Goal: Transaction & Acquisition: Book appointment/travel/reservation

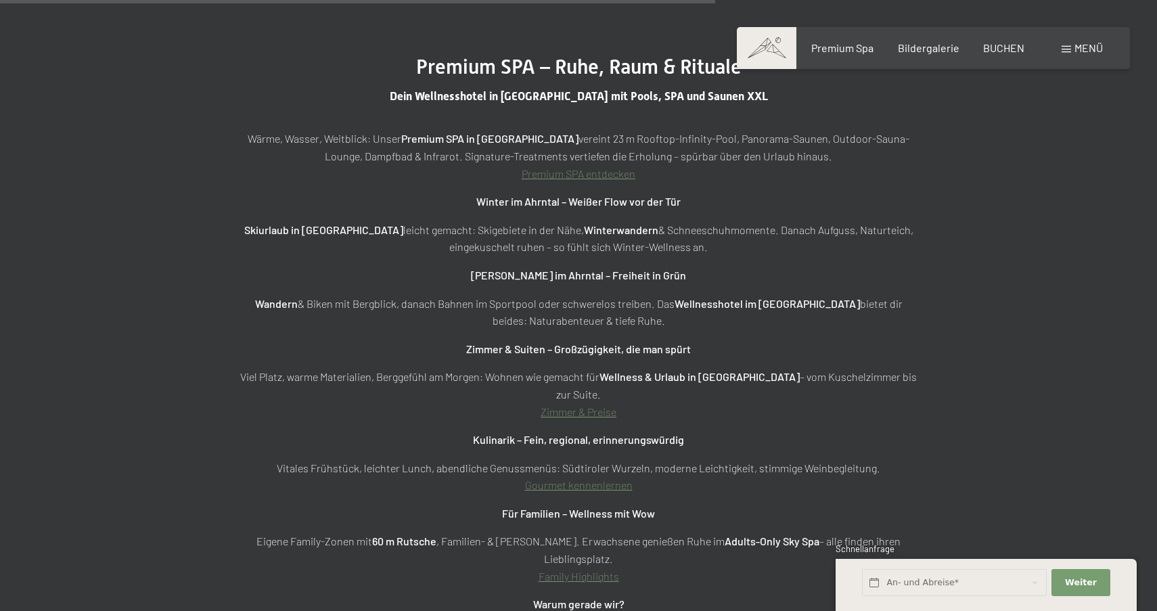
scroll to position [4585, 0]
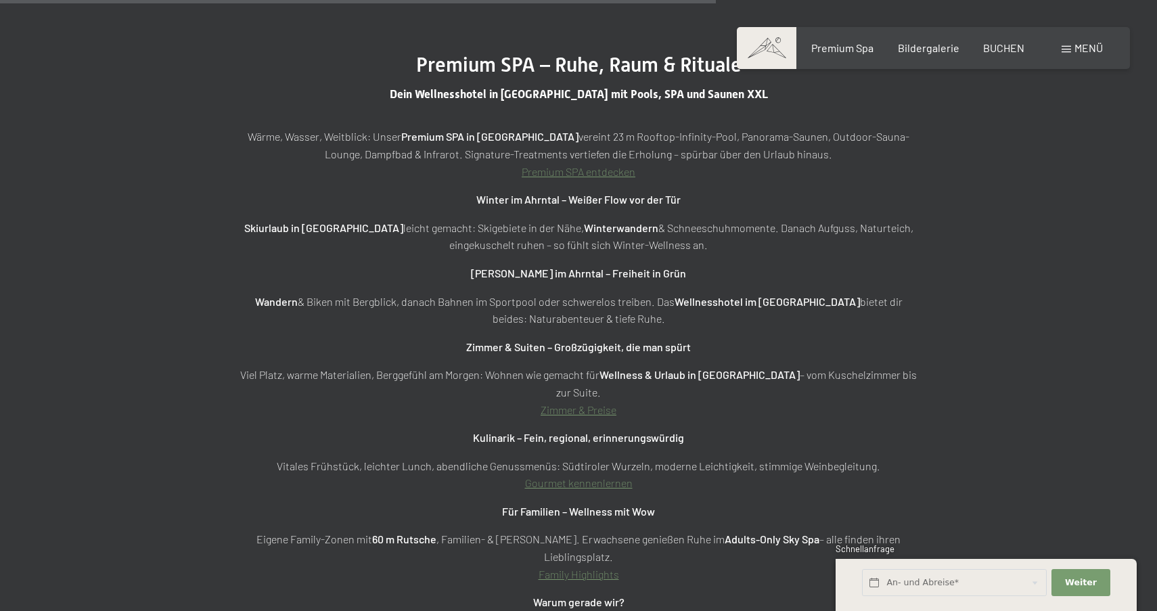
click at [854, 55] on div "Buchen Anfragen Premium Spa Bildergalerie BUCHEN Menü DE IT EN Gutschein Bilder…" at bounding box center [933, 48] width 339 height 15
click at [904, 47] on span "Bildergalerie" at bounding box center [929, 45] width 62 height 13
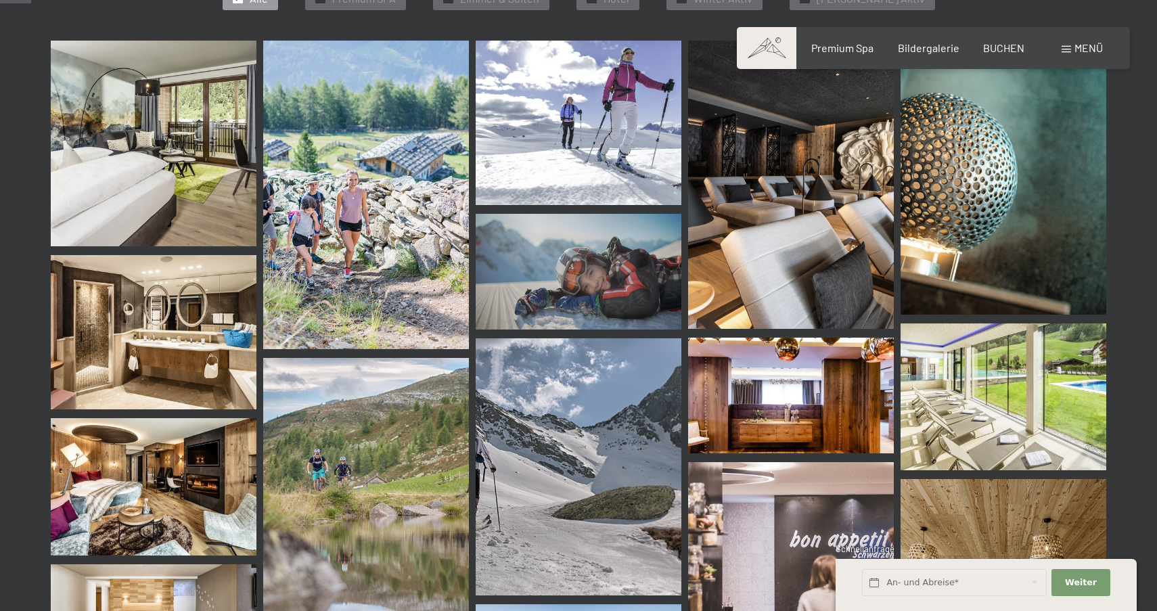
scroll to position [504, 0]
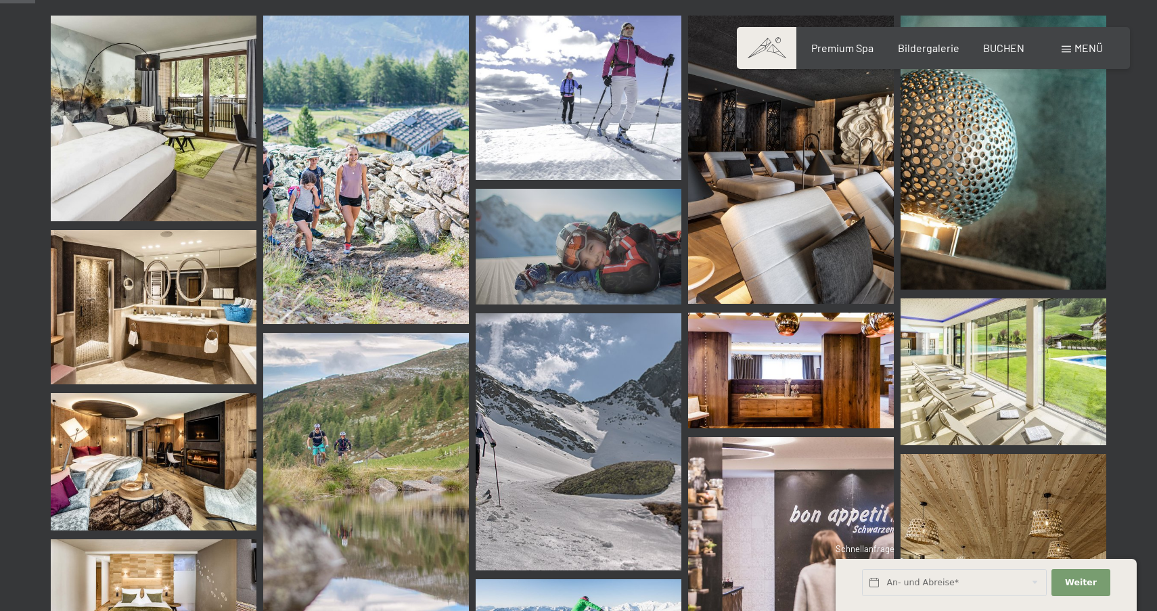
click at [199, 152] on img at bounding box center [154, 119] width 206 height 206
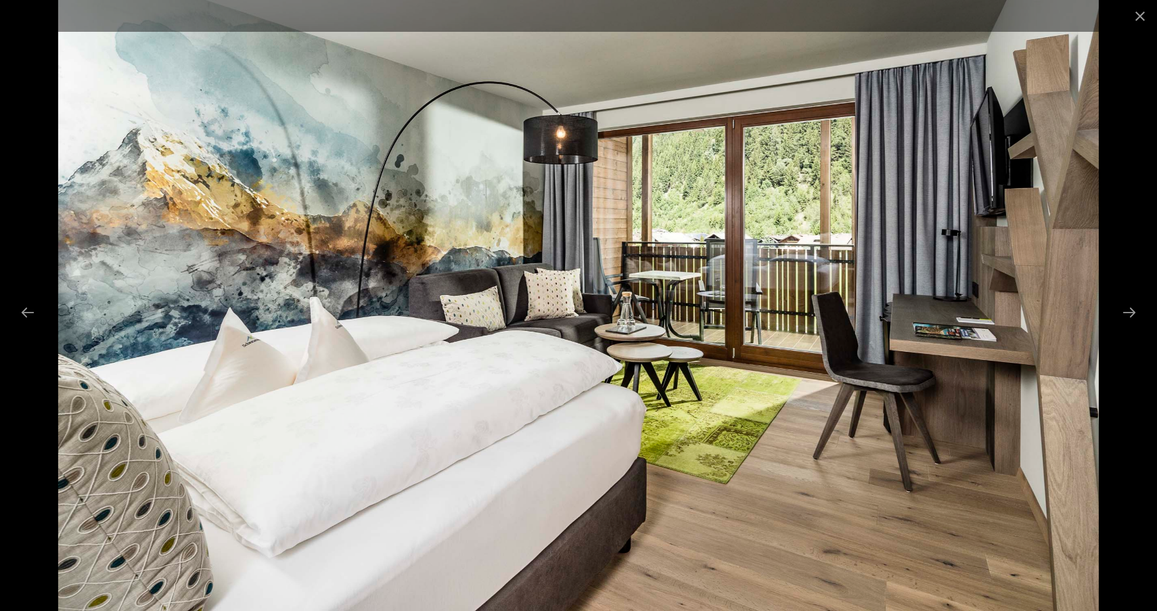
scroll to position [950, 0]
click at [1131, 315] on button "Next slide" at bounding box center [1129, 312] width 28 height 26
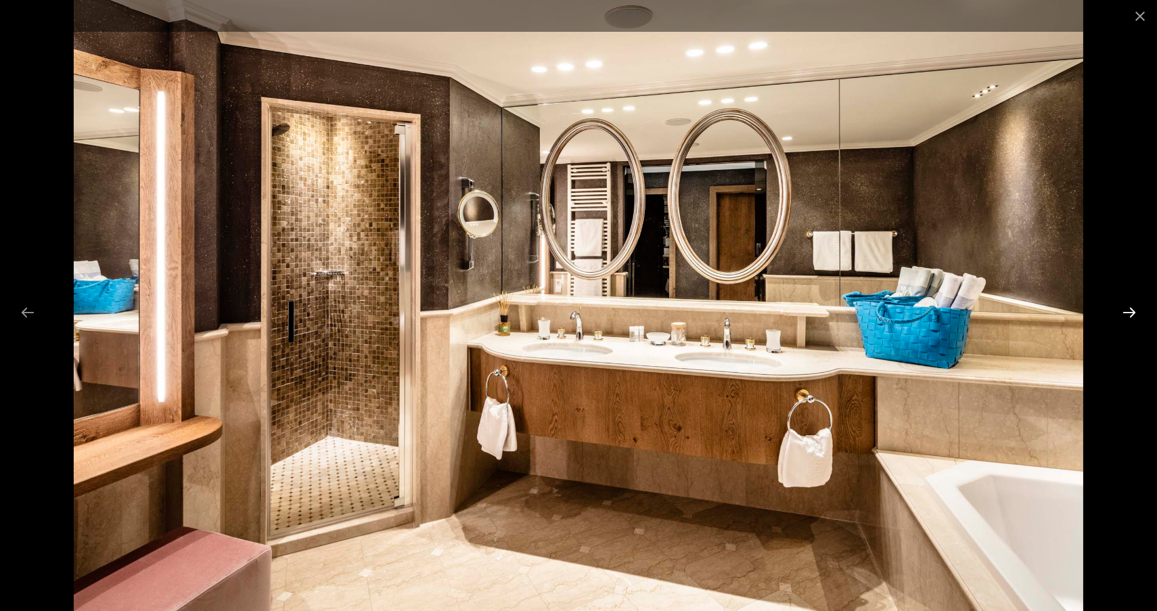
click at [1131, 315] on button "Next slide" at bounding box center [1129, 312] width 28 height 26
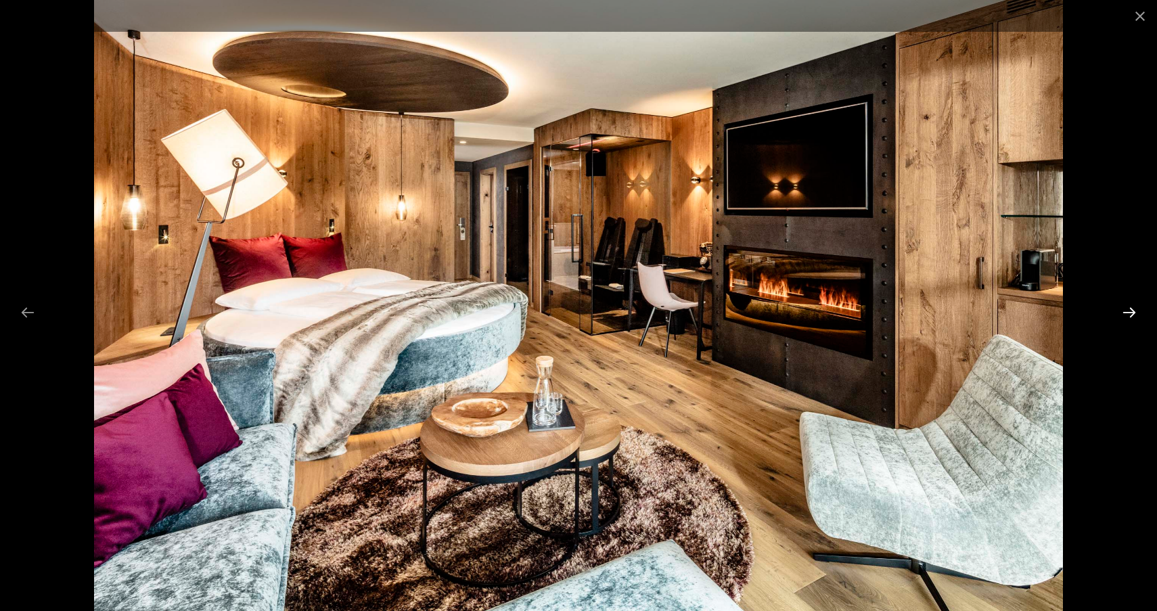
click at [1131, 314] on button "Next slide" at bounding box center [1129, 312] width 28 height 26
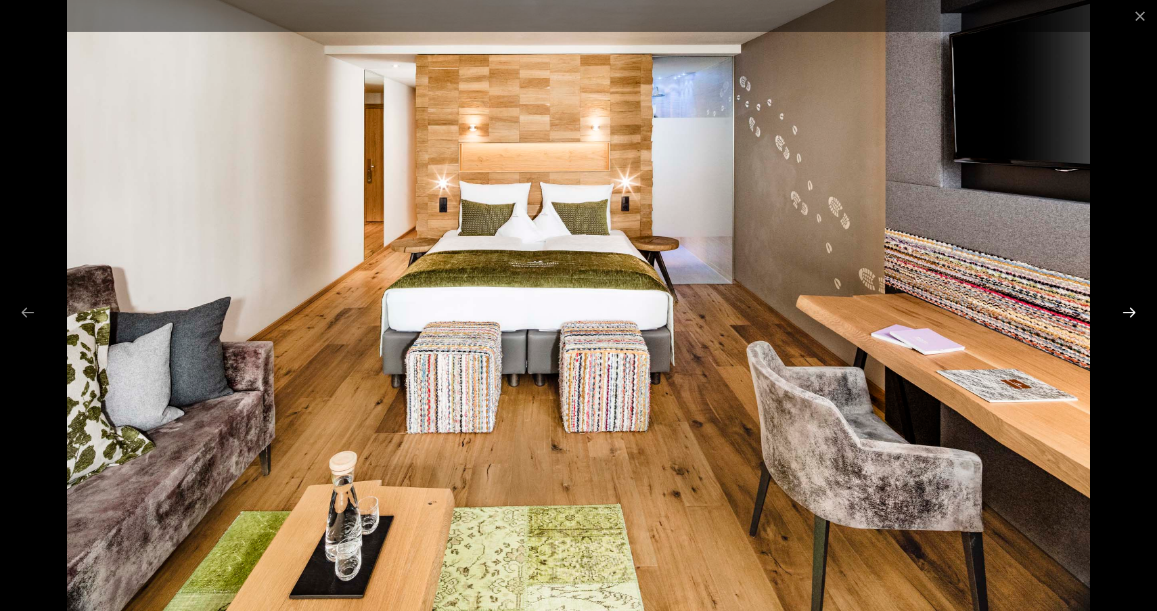
click at [1131, 314] on button "Next slide" at bounding box center [1129, 312] width 28 height 26
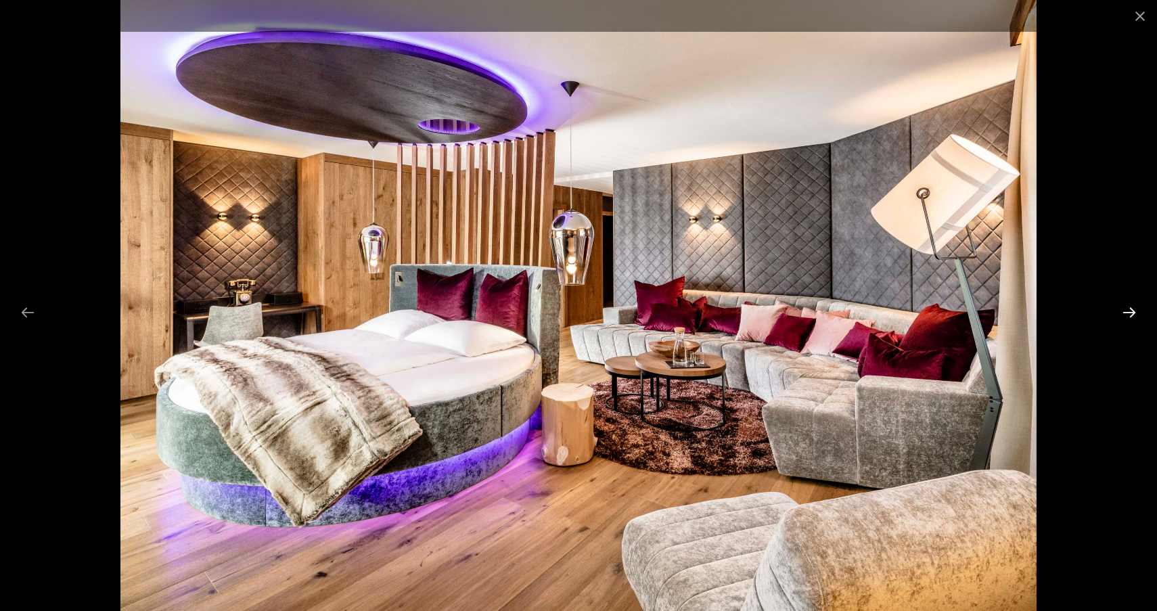
click at [1131, 314] on button "Next slide" at bounding box center [1129, 312] width 28 height 26
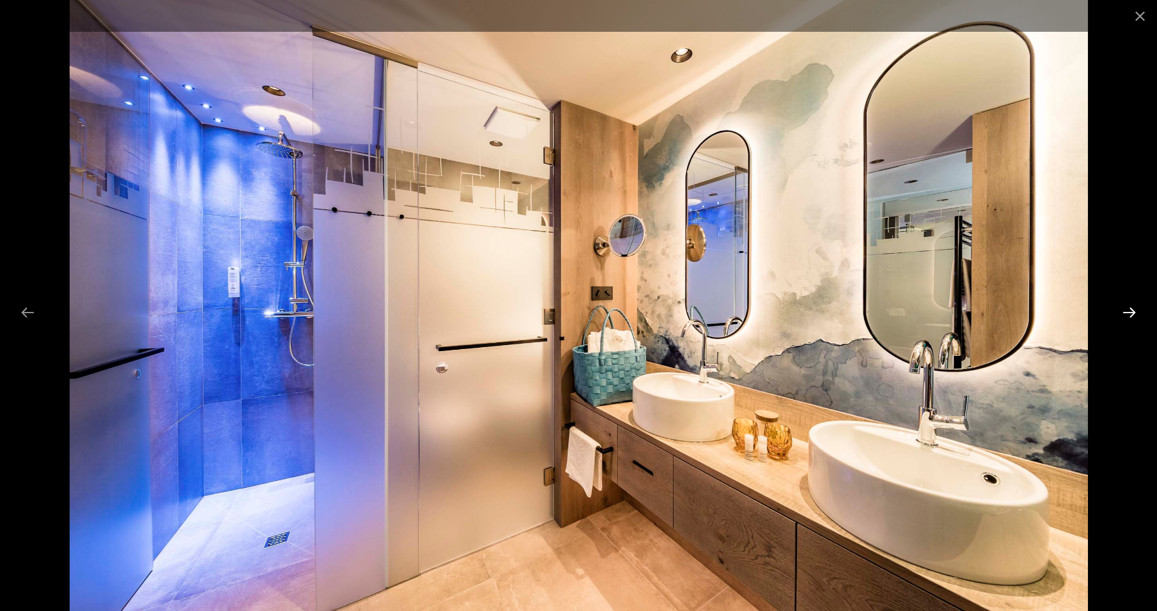
click at [1131, 314] on button "Next slide" at bounding box center [1129, 312] width 28 height 26
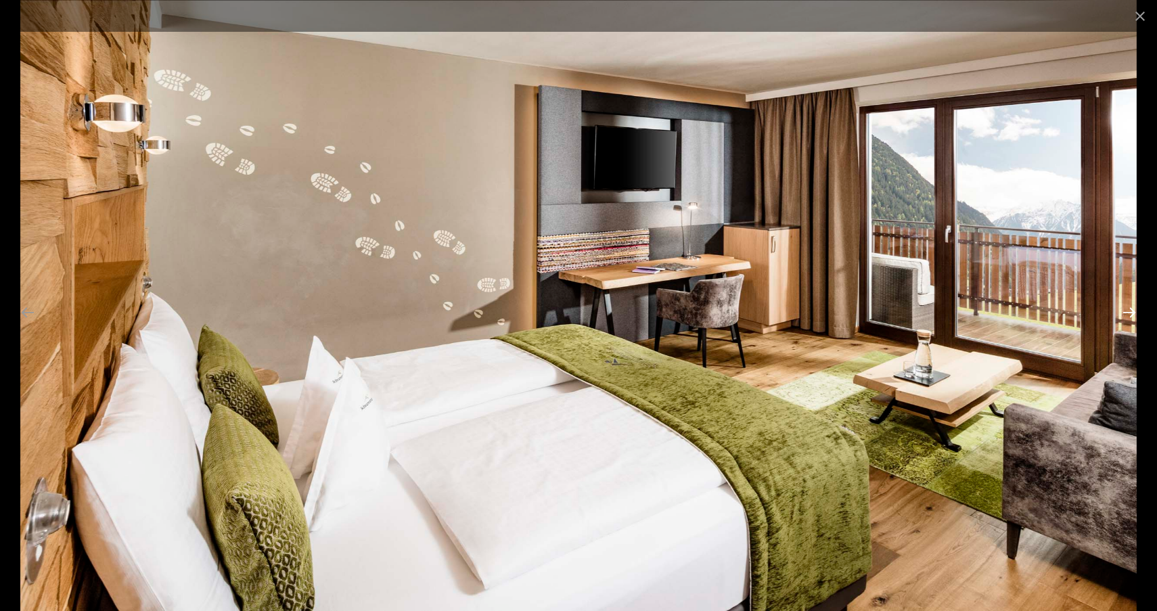
click at [1131, 314] on button "Next slide" at bounding box center [1129, 312] width 28 height 26
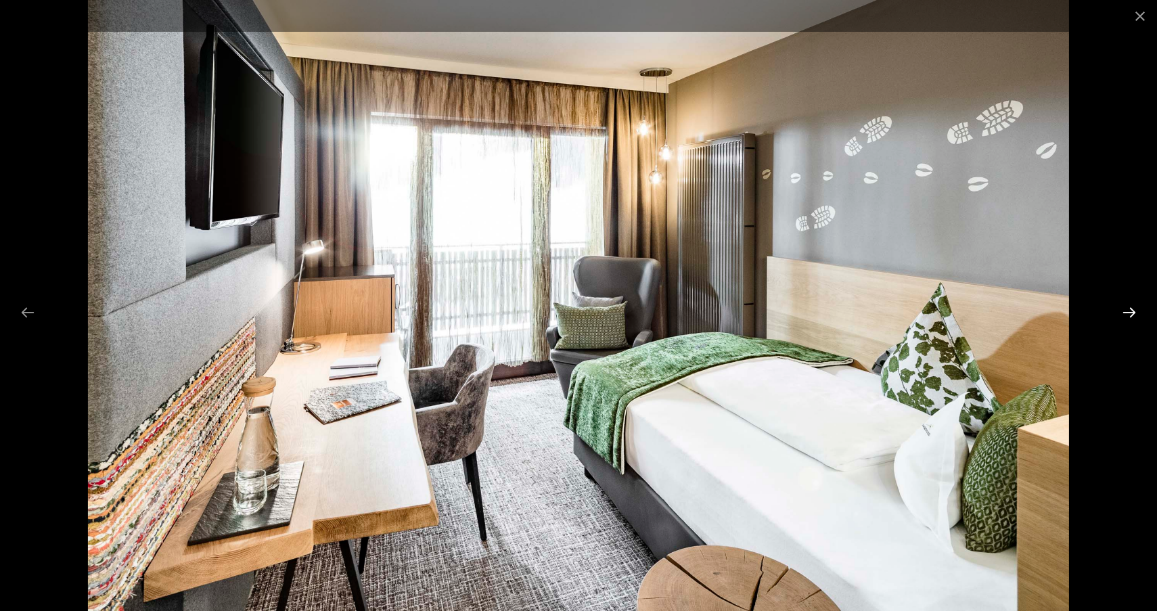
click at [1131, 314] on button "Next slide" at bounding box center [1129, 312] width 28 height 26
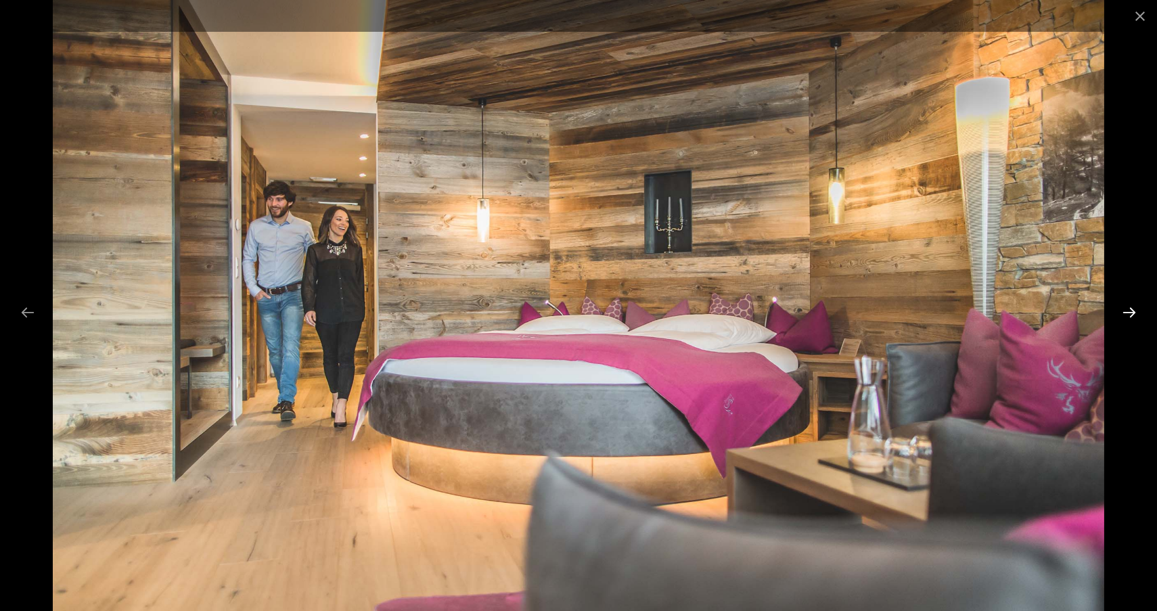
click at [1131, 314] on button "Next slide" at bounding box center [1129, 312] width 28 height 26
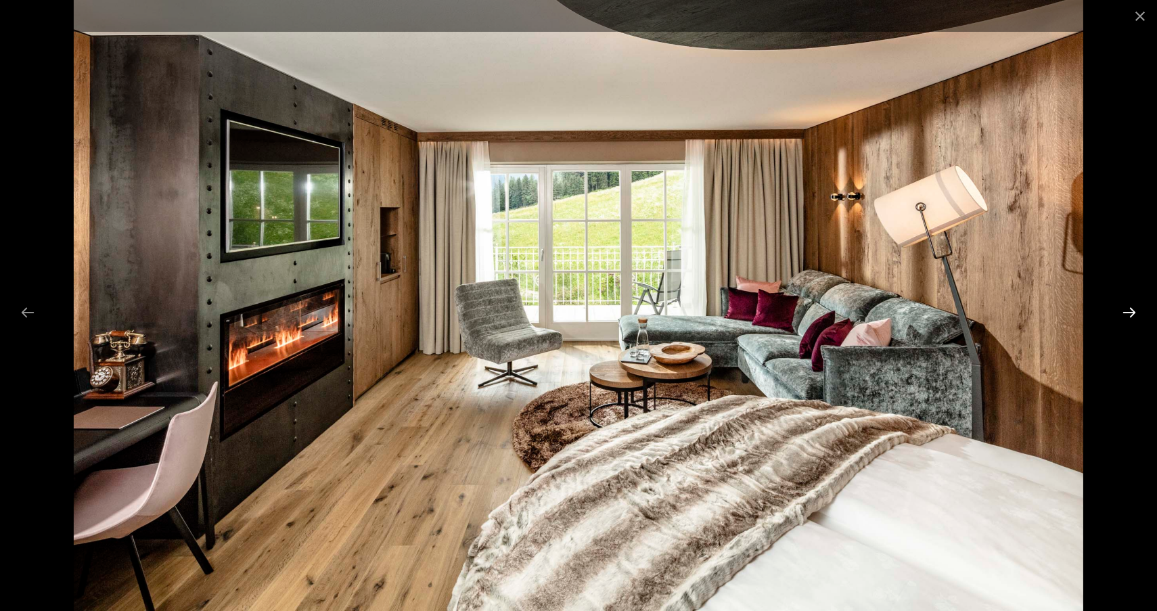
click at [1131, 314] on button "Next slide" at bounding box center [1129, 312] width 28 height 26
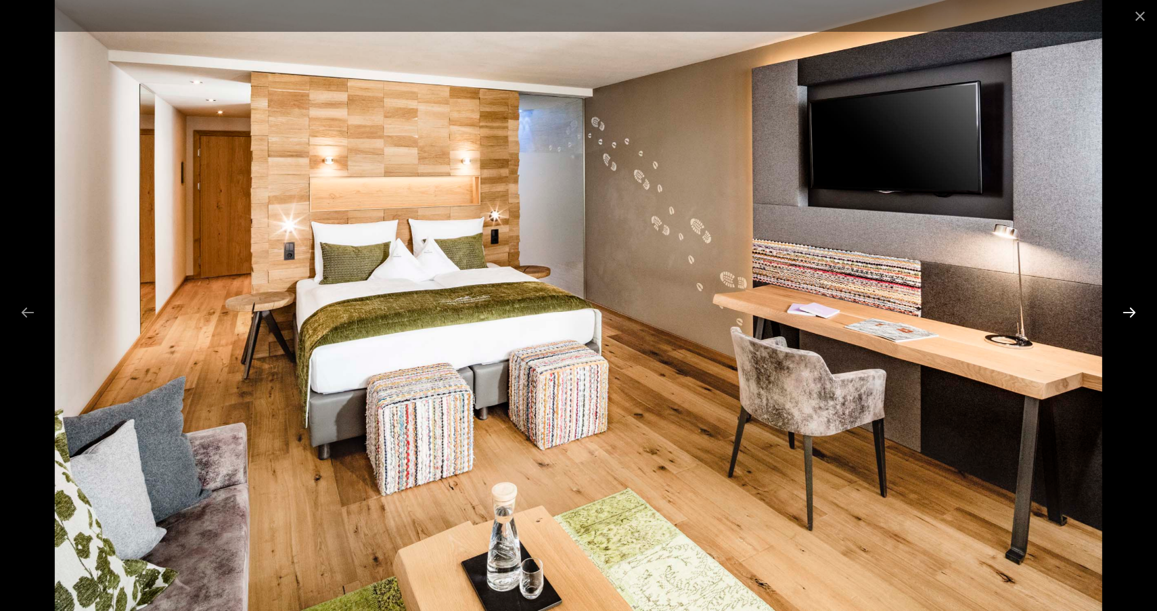
click at [1131, 314] on button "Next slide" at bounding box center [1129, 312] width 28 height 26
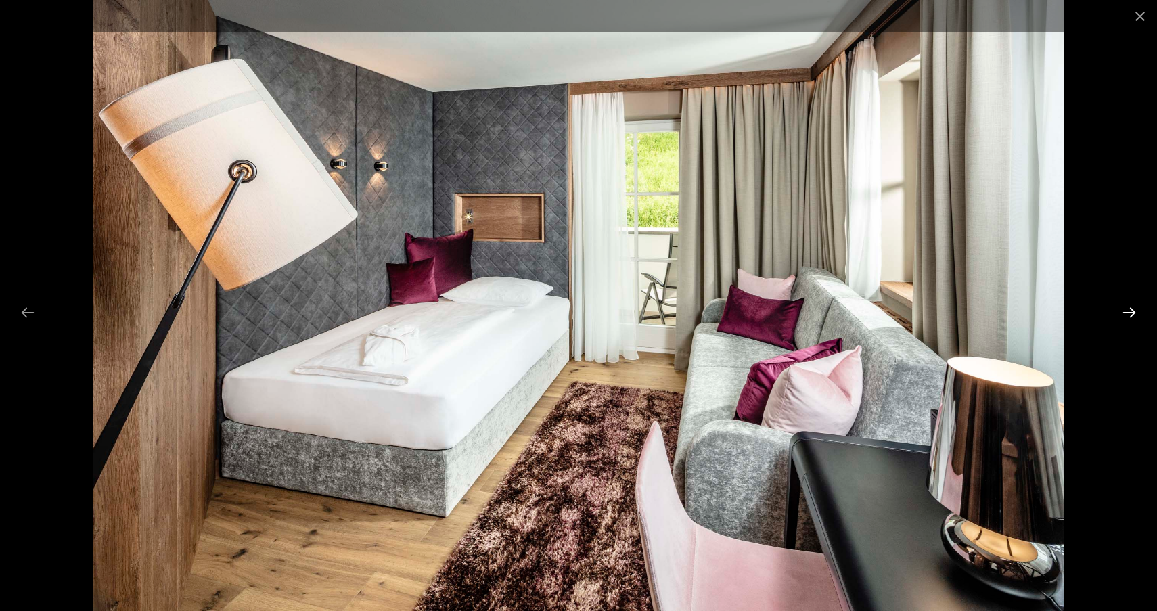
click at [1131, 314] on button "Next slide" at bounding box center [1129, 312] width 28 height 26
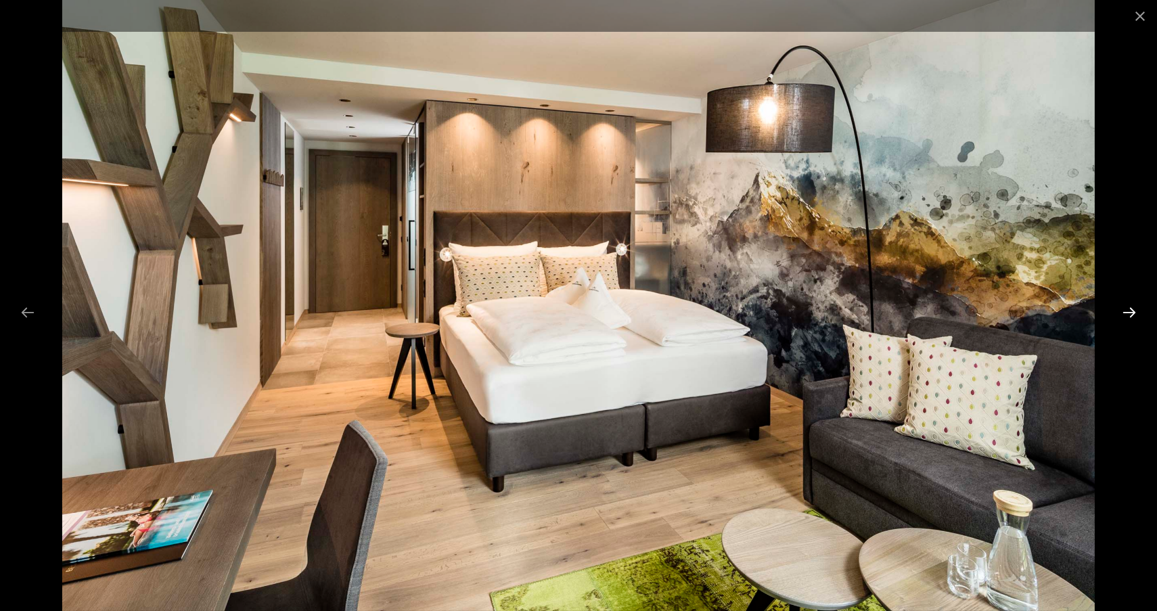
click at [1131, 314] on button "Next slide" at bounding box center [1129, 312] width 28 height 26
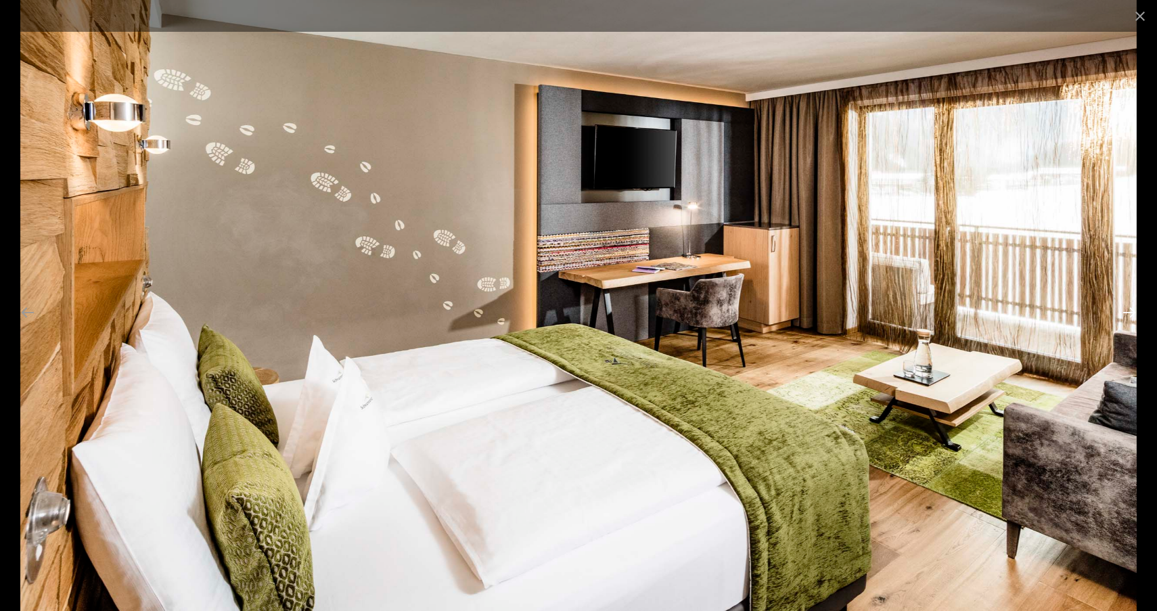
click at [1131, 314] on button "Next slide" at bounding box center [1129, 312] width 28 height 26
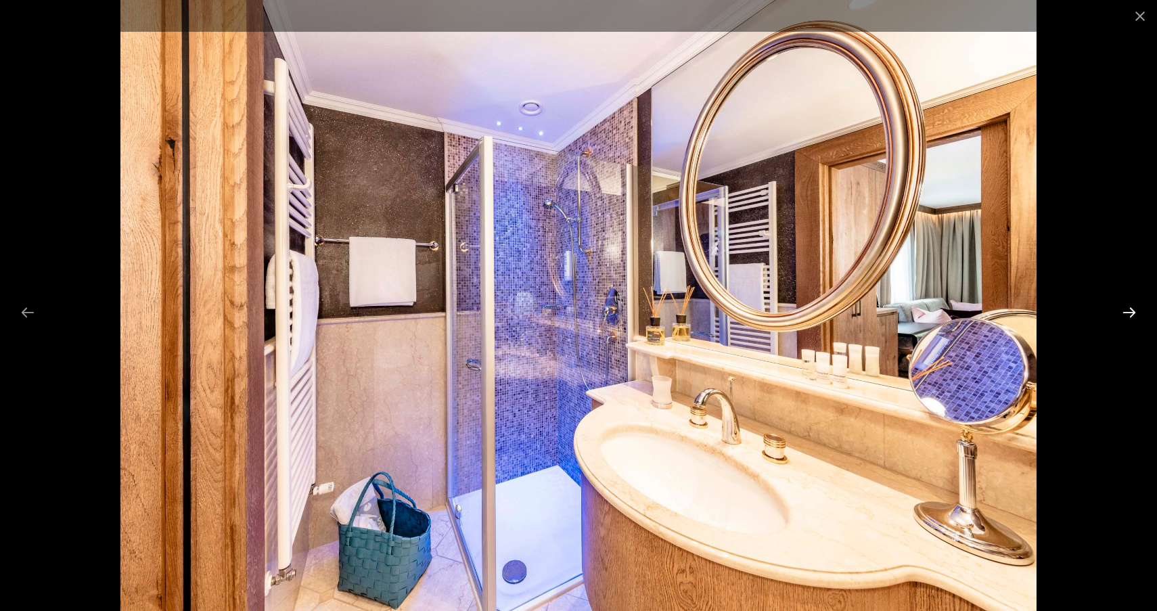
click at [1131, 314] on button "Next slide" at bounding box center [1129, 312] width 28 height 26
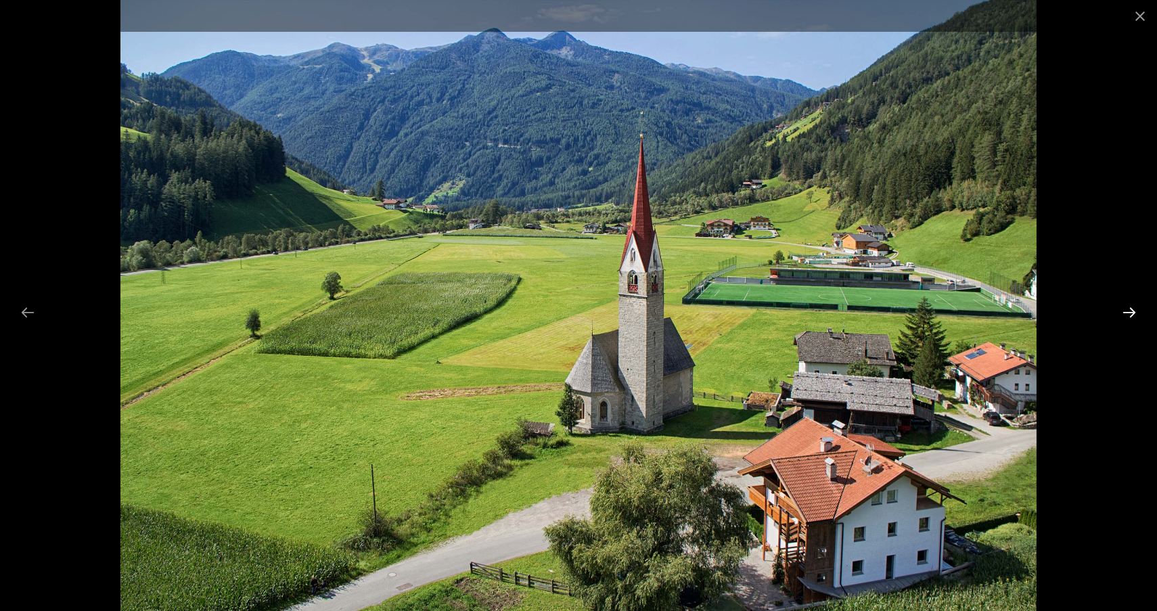
click at [1131, 314] on button "Next slide" at bounding box center [1129, 312] width 28 height 26
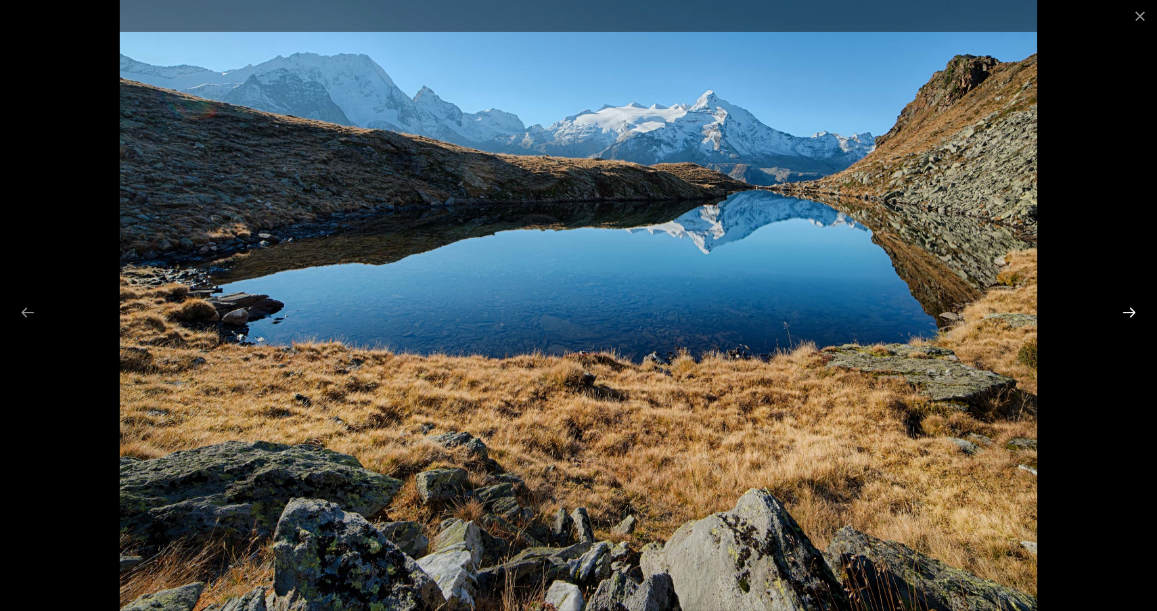
click at [1131, 314] on button "Next slide" at bounding box center [1129, 312] width 28 height 26
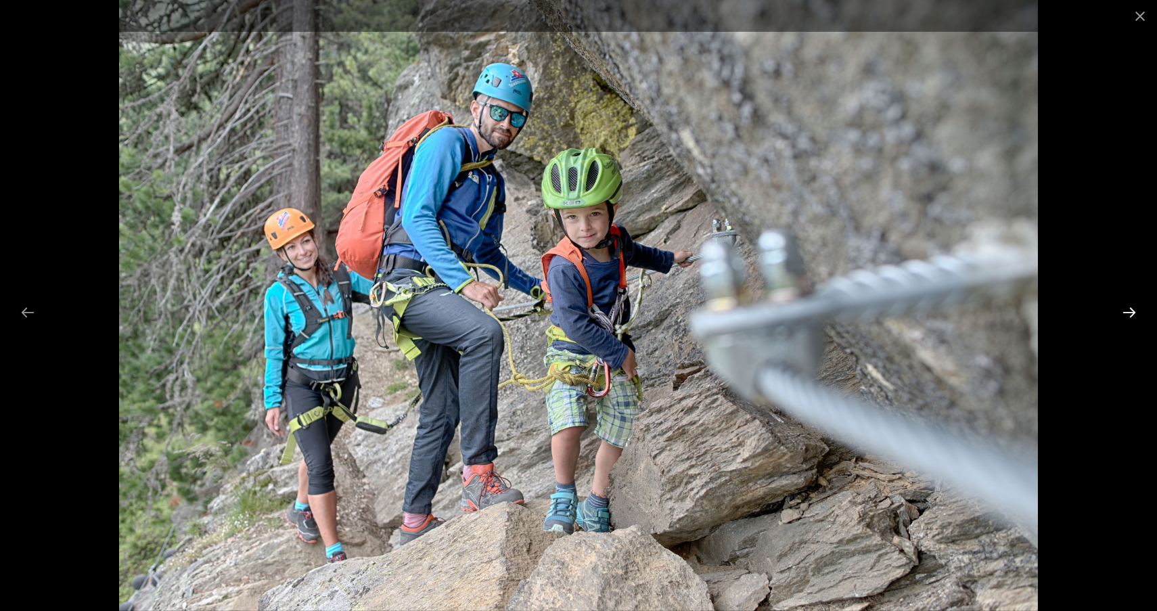
click at [1131, 314] on button "Next slide" at bounding box center [1129, 312] width 28 height 26
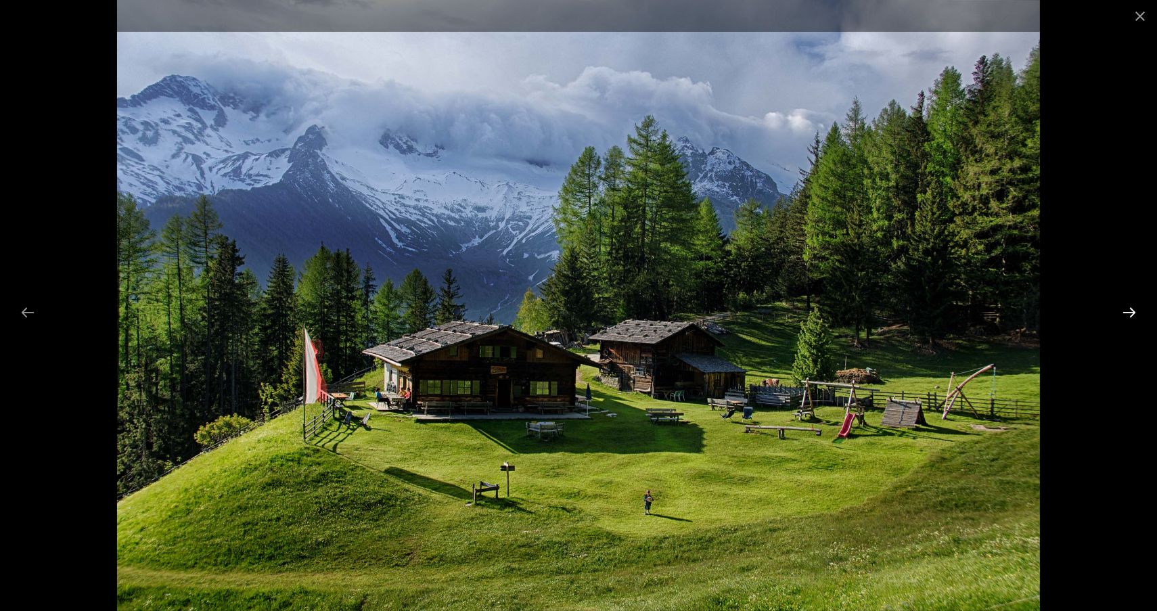
click at [1131, 314] on button "Next slide" at bounding box center [1129, 312] width 28 height 26
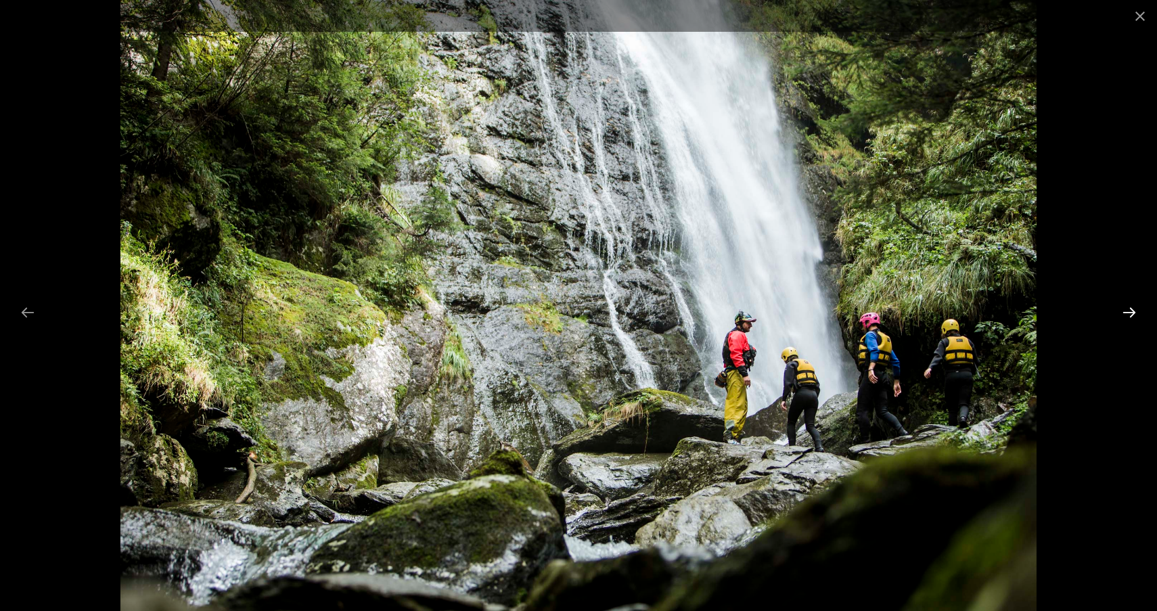
click at [1131, 314] on button "Next slide" at bounding box center [1129, 312] width 28 height 26
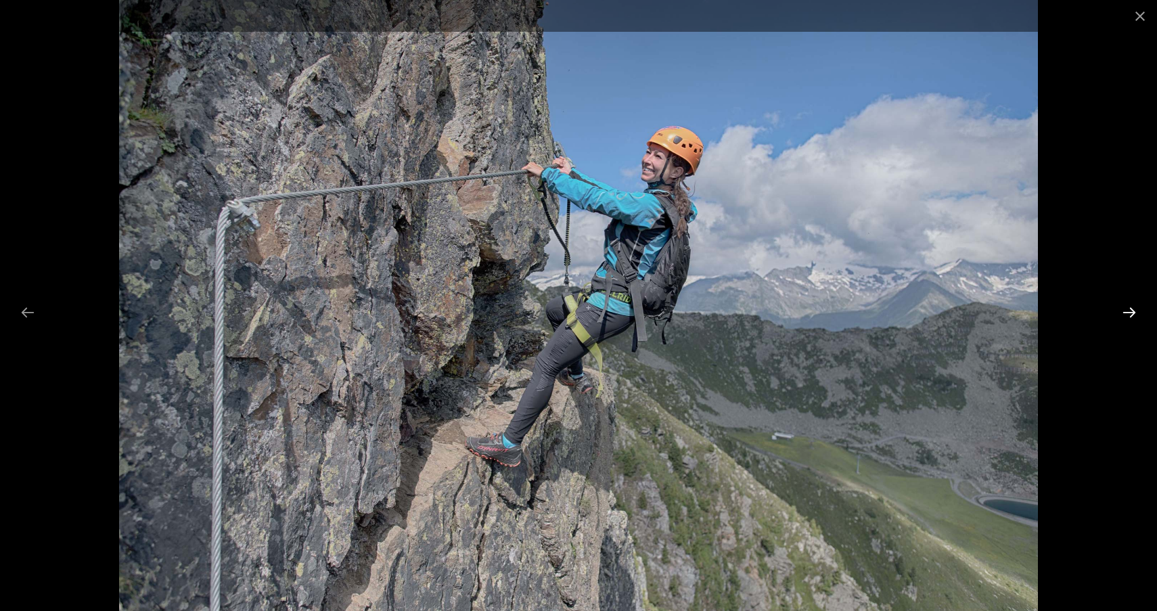
click at [1131, 314] on button "Next slide" at bounding box center [1129, 312] width 28 height 26
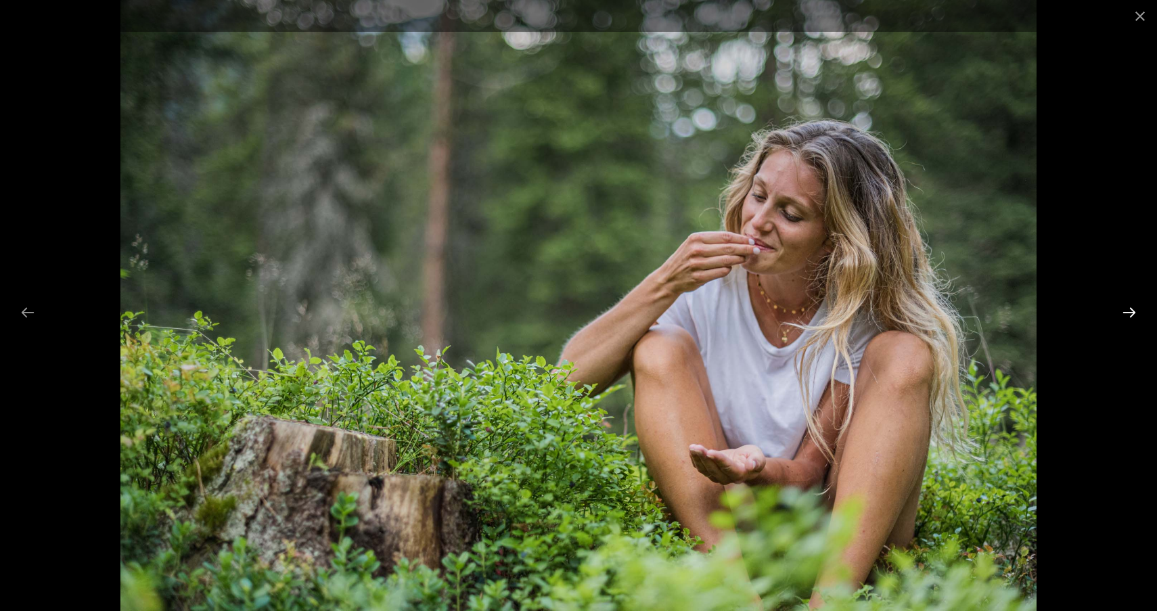
click at [1131, 314] on button "Next slide" at bounding box center [1129, 312] width 28 height 26
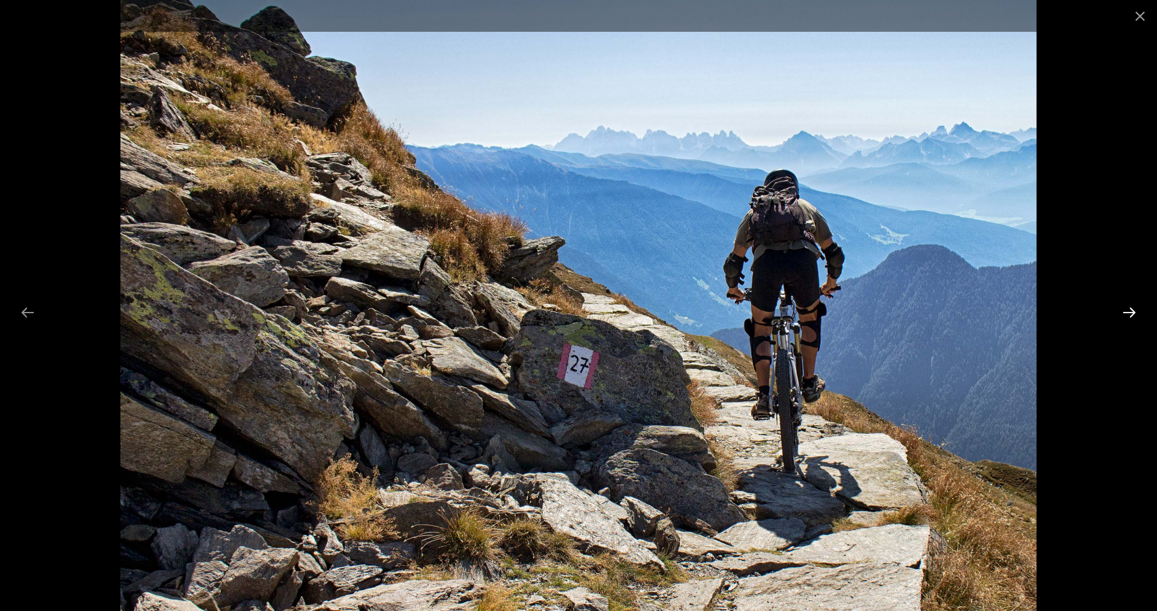
click at [1131, 314] on button "Next slide" at bounding box center [1129, 312] width 28 height 26
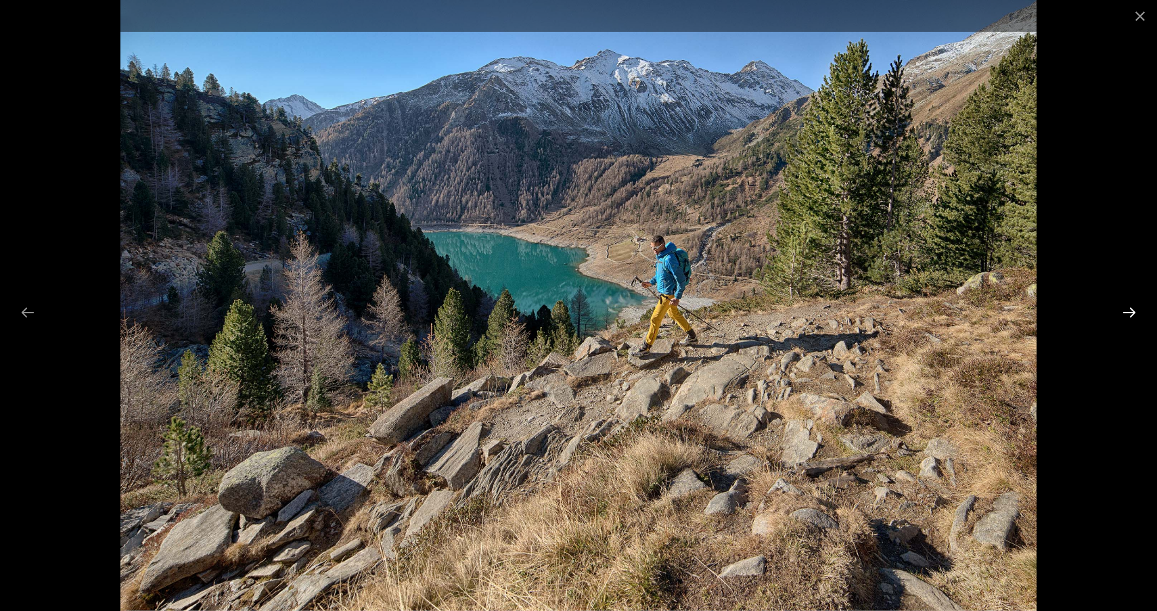
click at [1131, 314] on button "Next slide" at bounding box center [1129, 312] width 28 height 26
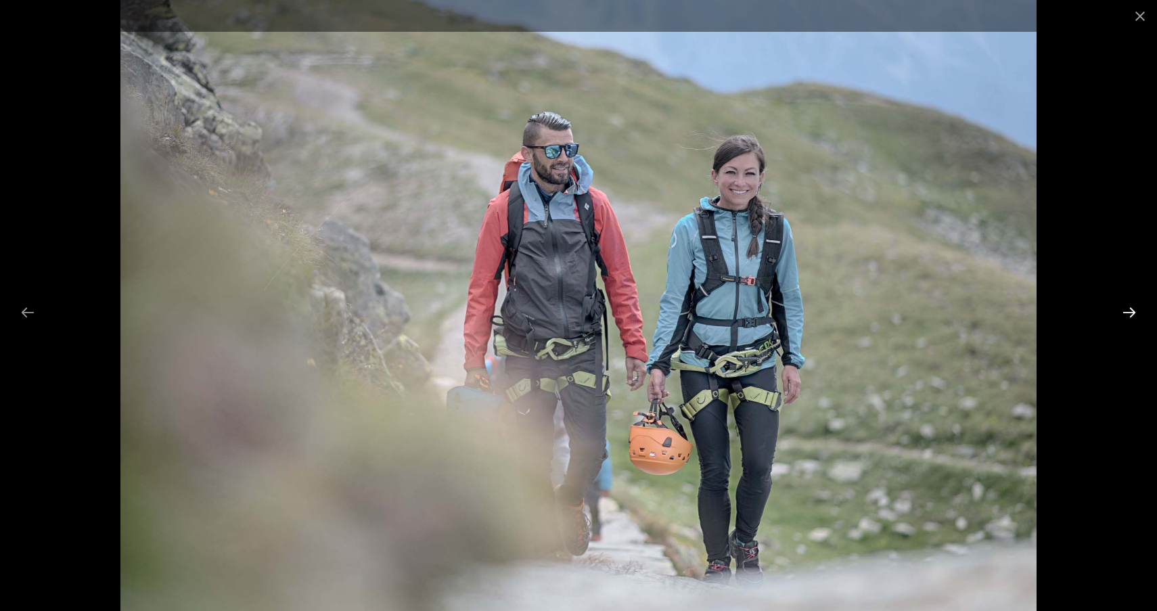
click at [1131, 314] on button "Next slide" at bounding box center [1129, 312] width 28 height 26
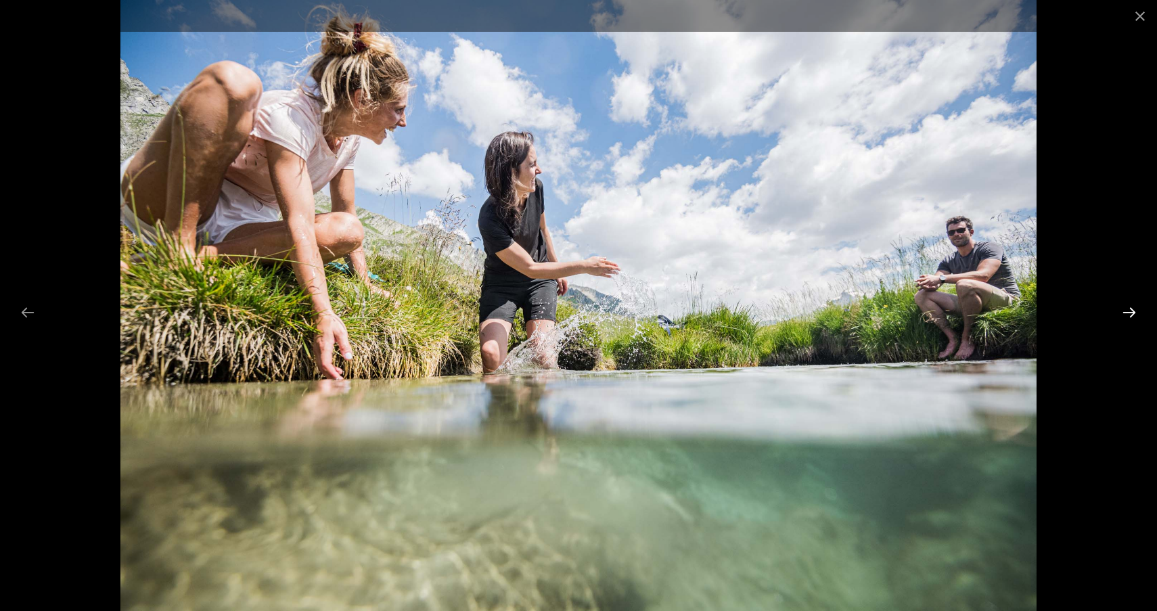
click at [1131, 314] on button "Next slide" at bounding box center [1129, 312] width 28 height 26
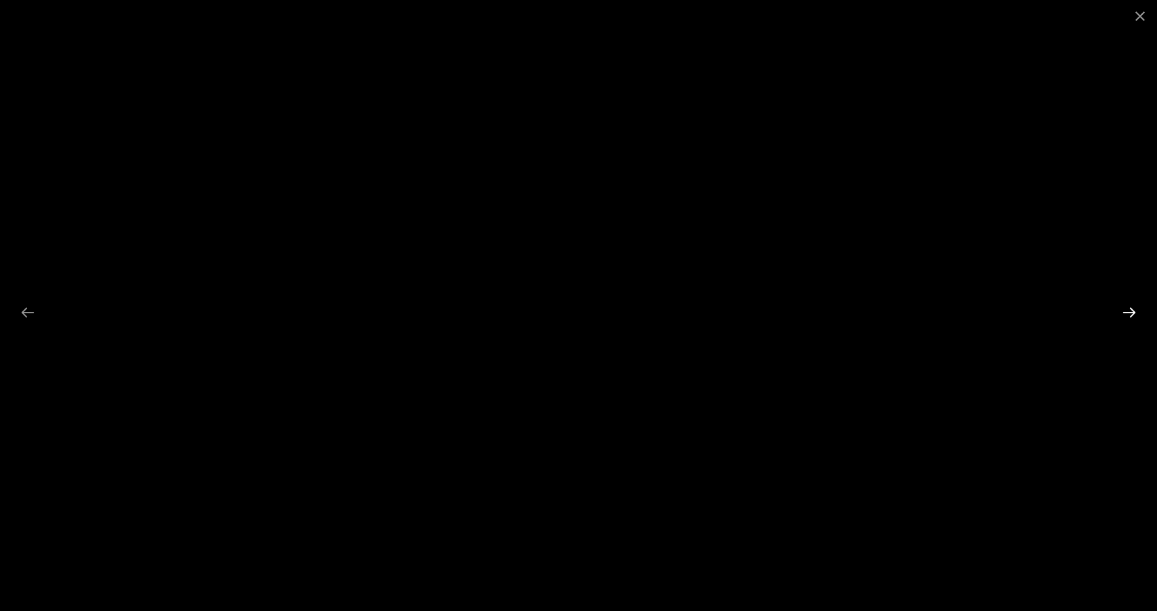
click at [1131, 314] on button "Next slide" at bounding box center [1129, 312] width 28 height 26
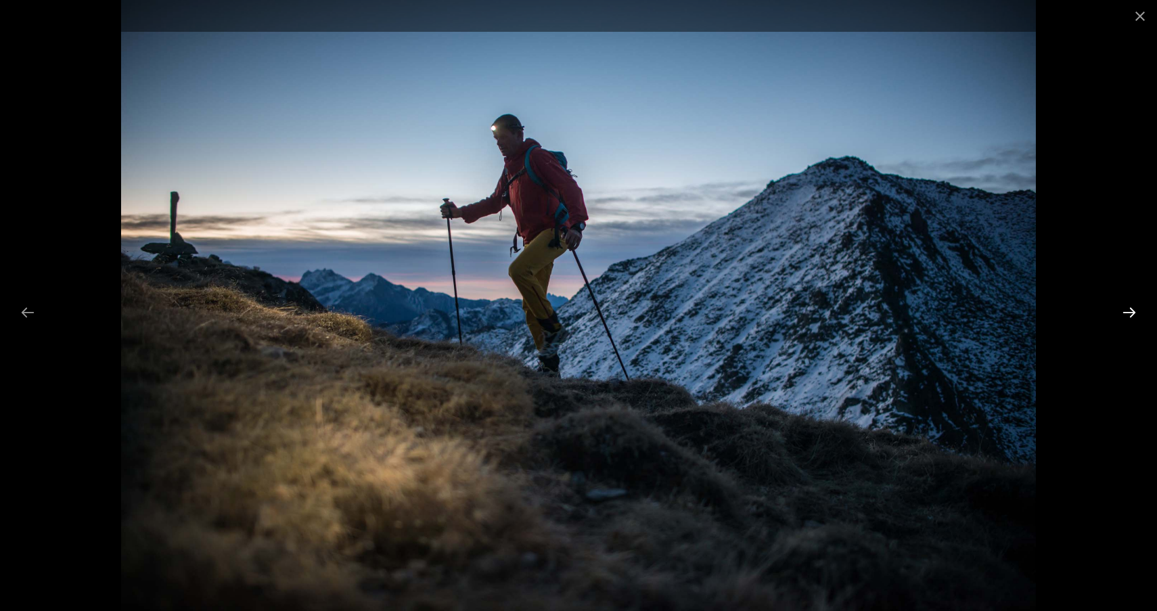
click at [1131, 314] on button "Next slide" at bounding box center [1129, 312] width 28 height 26
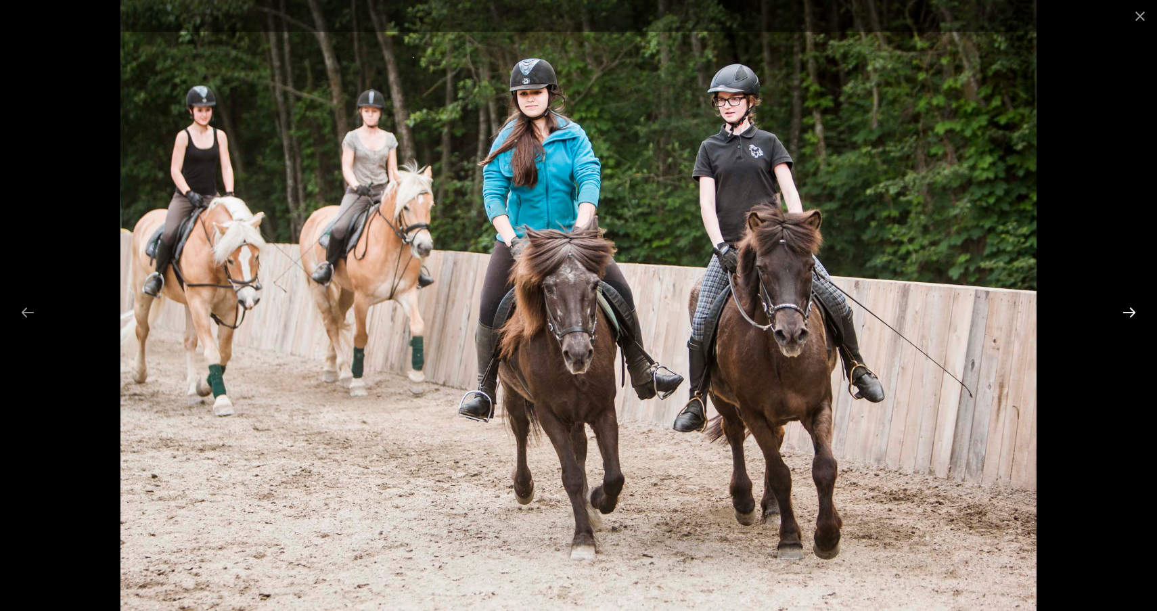
click at [1131, 314] on button "Next slide" at bounding box center [1129, 312] width 28 height 26
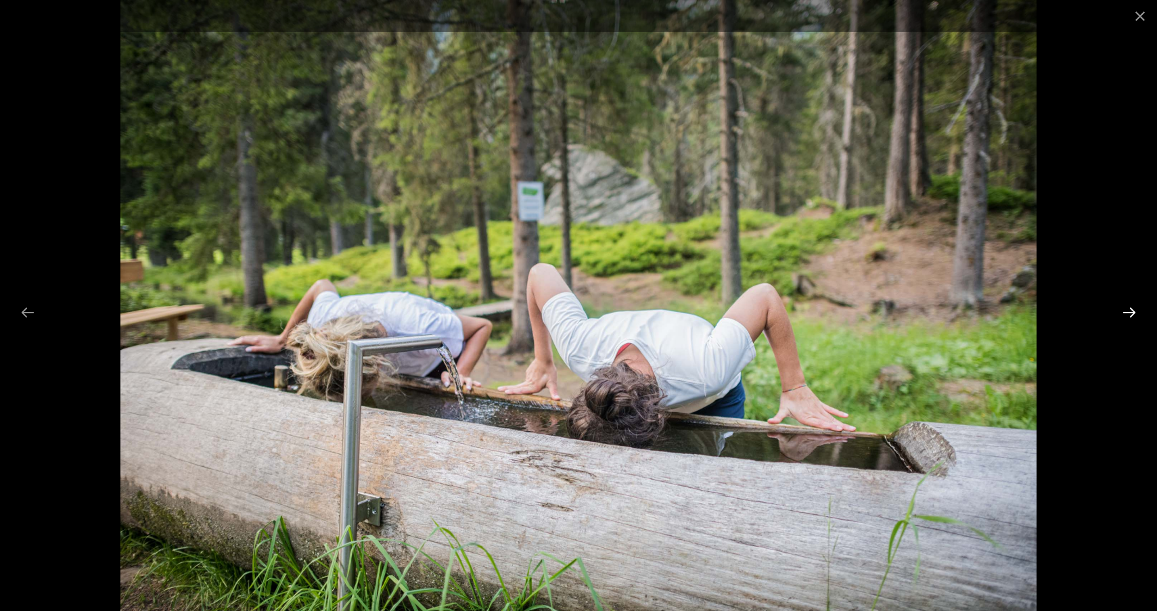
click at [1131, 314] on button "Next slide" at bounding box center [1129, 312] width 28 height 26
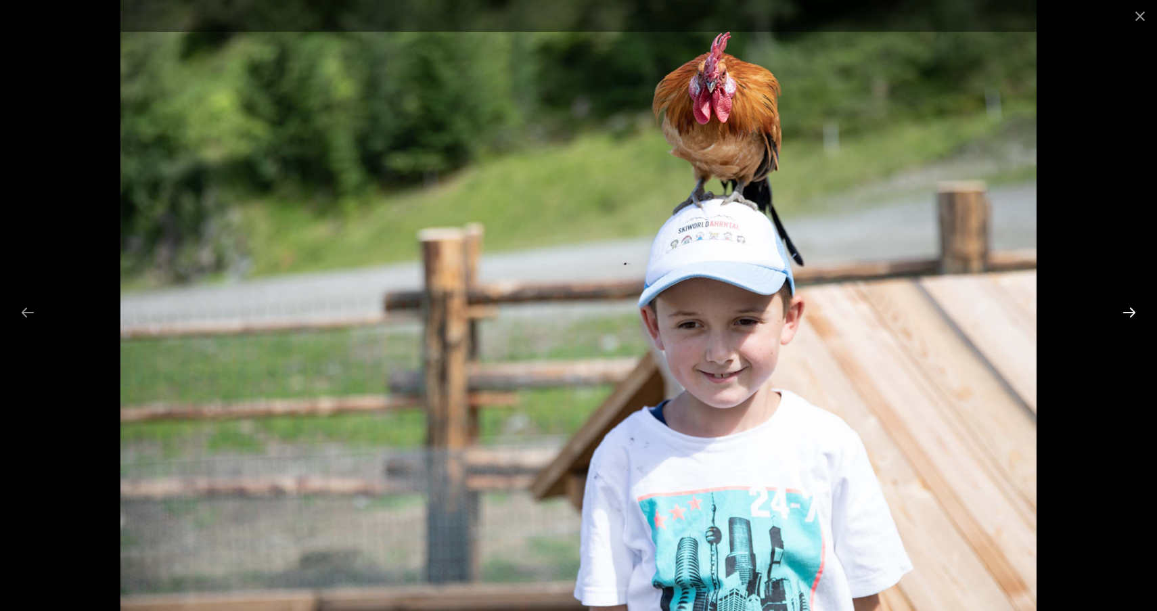
click at [1131, 314] on button "Next slide" at bounding box center [1129, 312] width 28 height 26
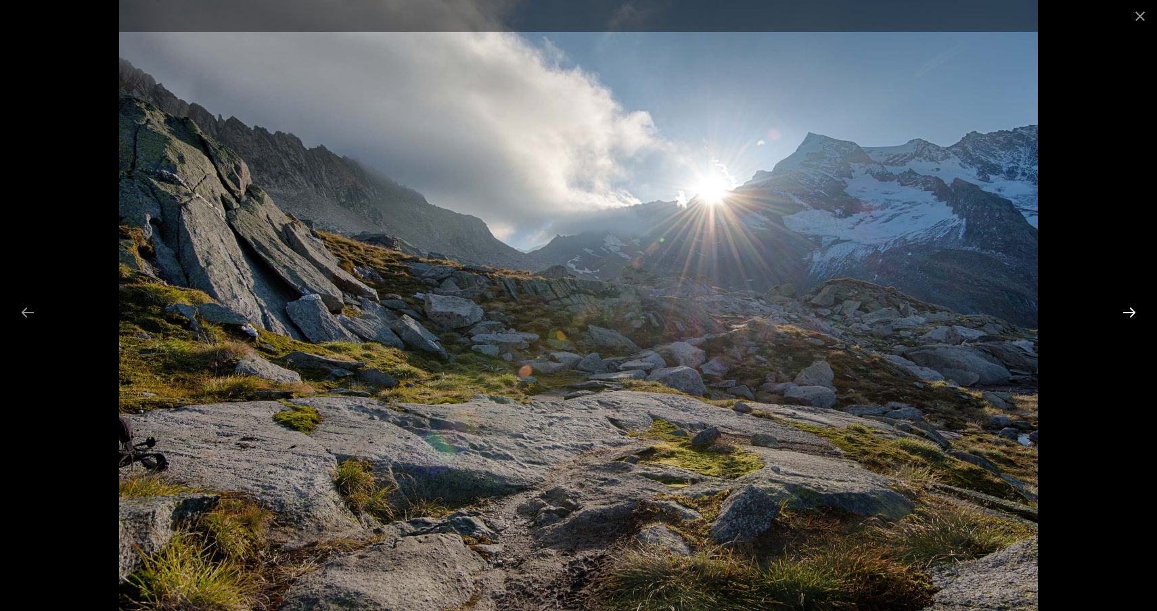
click at [1131, 314] on button "Next slide" at bounding box center [1129, 312] width 28 height 26
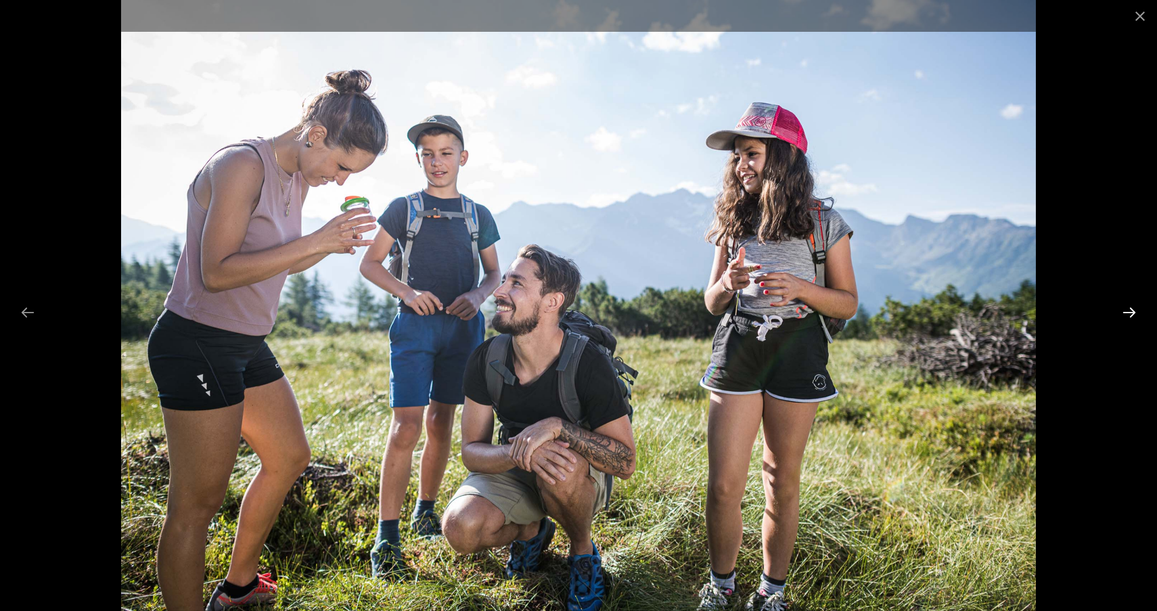
click at [1131, 314] on button "Next slide" at bounding box center [1129, 312] width 28 height 26
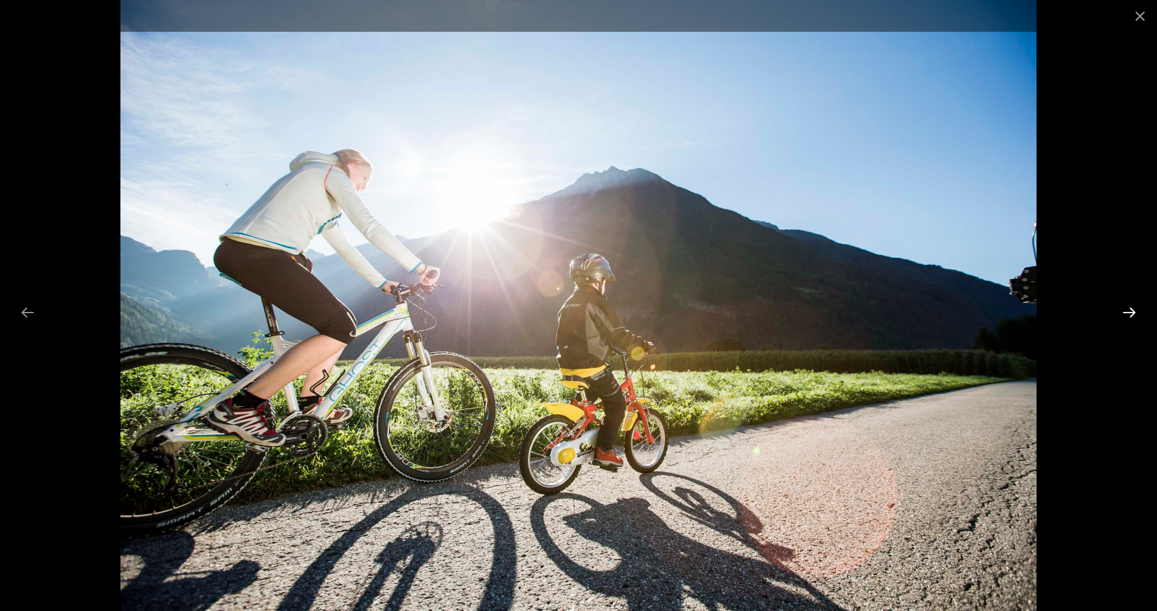
click at [1131, 314] on button "Next slide" at bounding box center [1129, 312] width 28 height 26
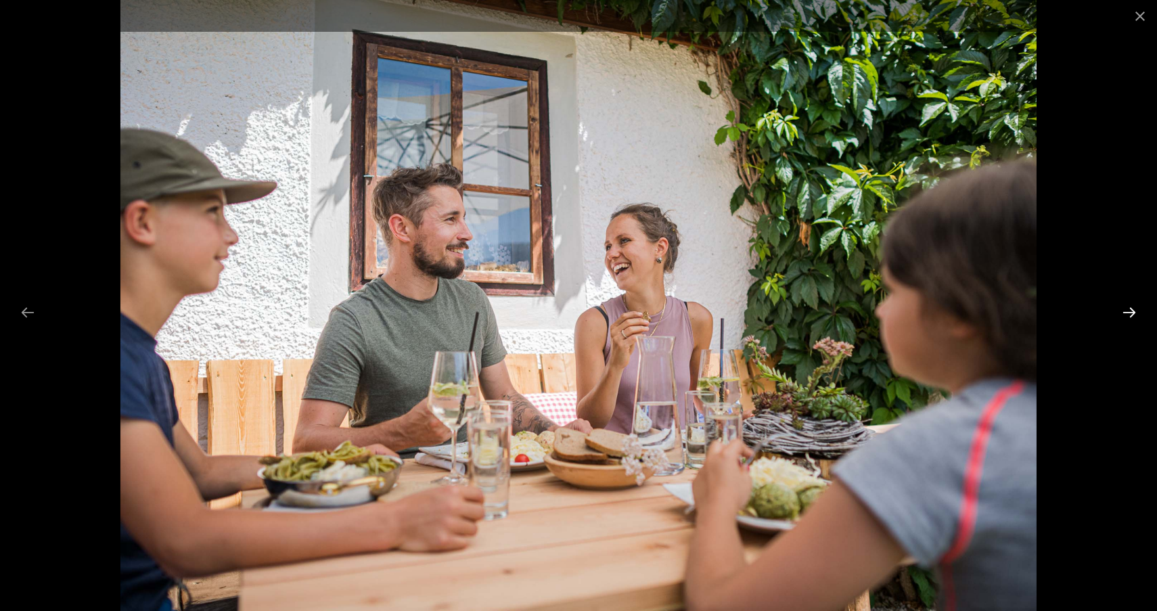
click at [1131, 314] on button "Next slide" at bounding box center [1129, 312] width 28 height 26
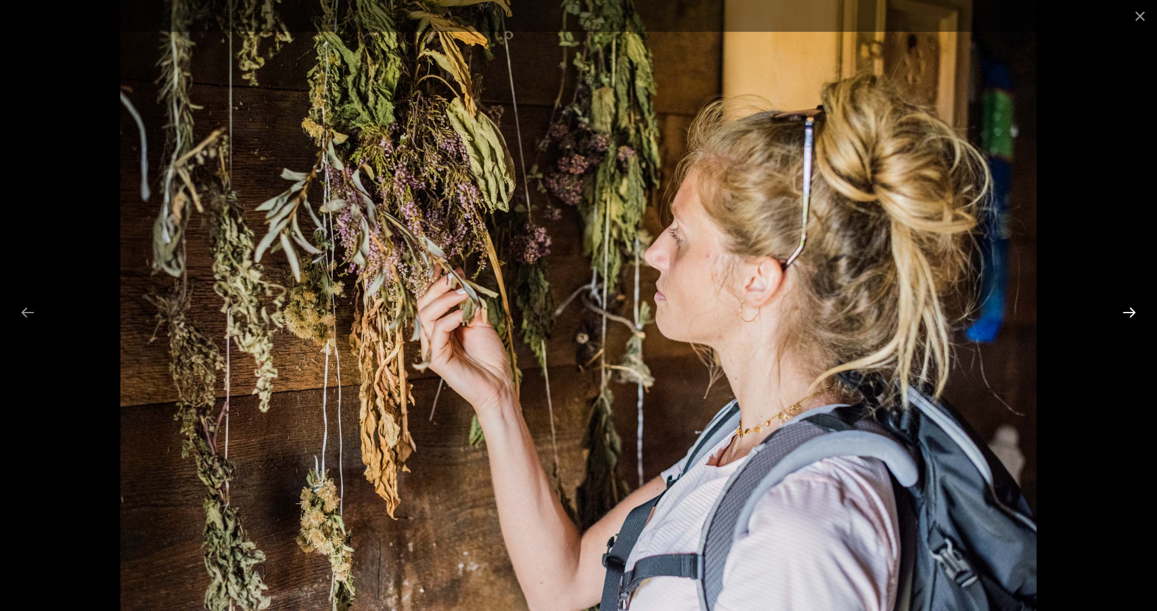
click at [1131, 314] on button "Next slide" at bounding box center [1129, 312] width 28 height 26
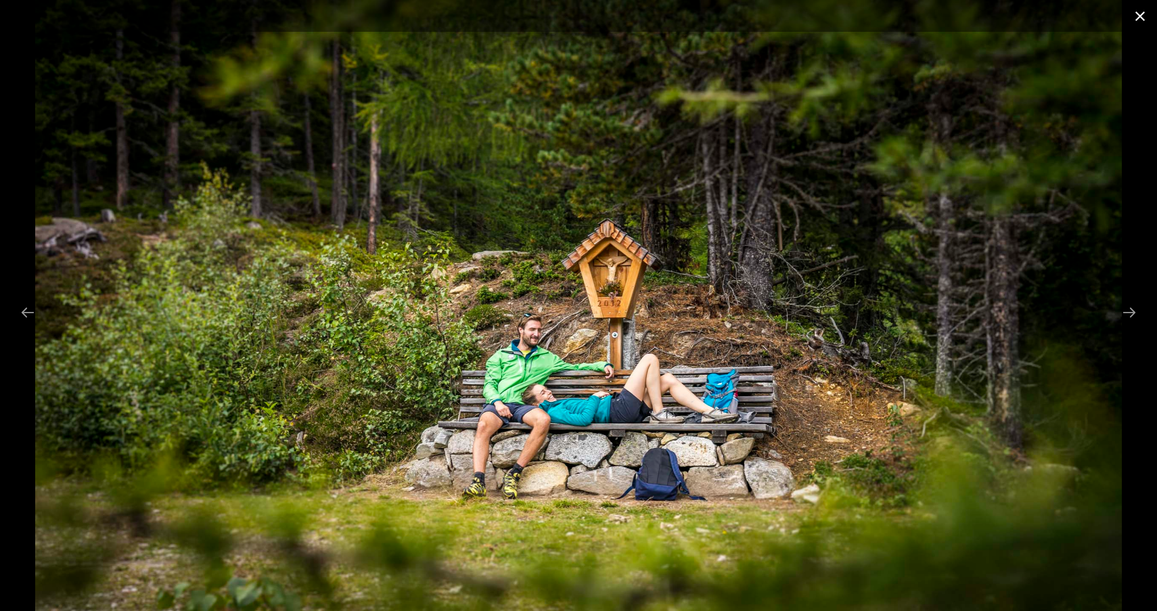
click at [1142, 10] on button "Close gallery" at bounding box center [1140, 16] width 34 height 32
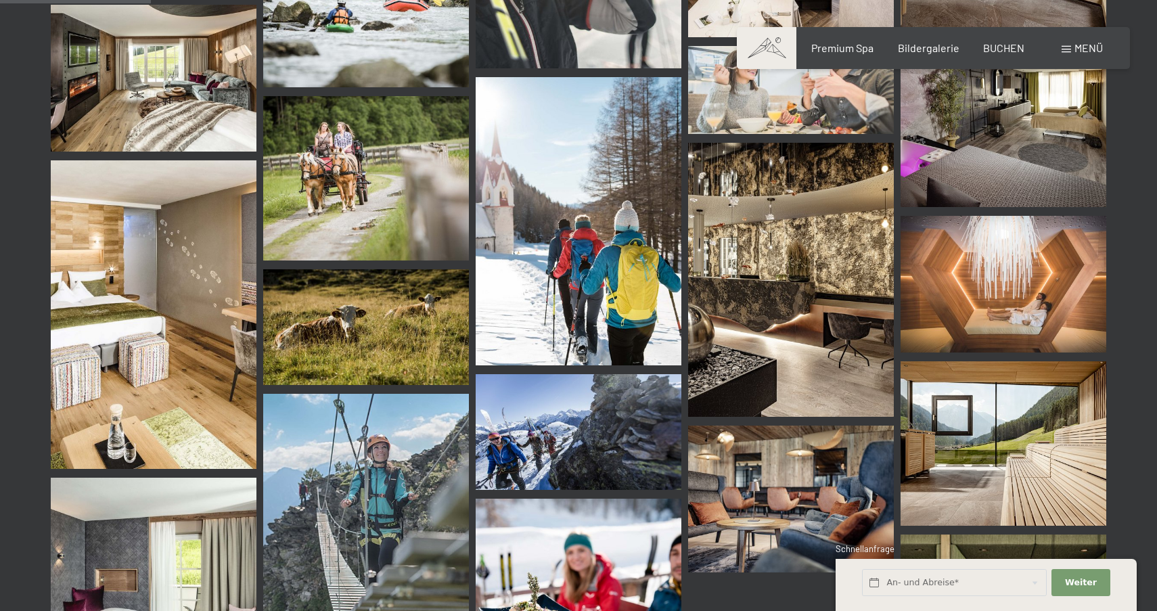
scroll to position [2165, 0]
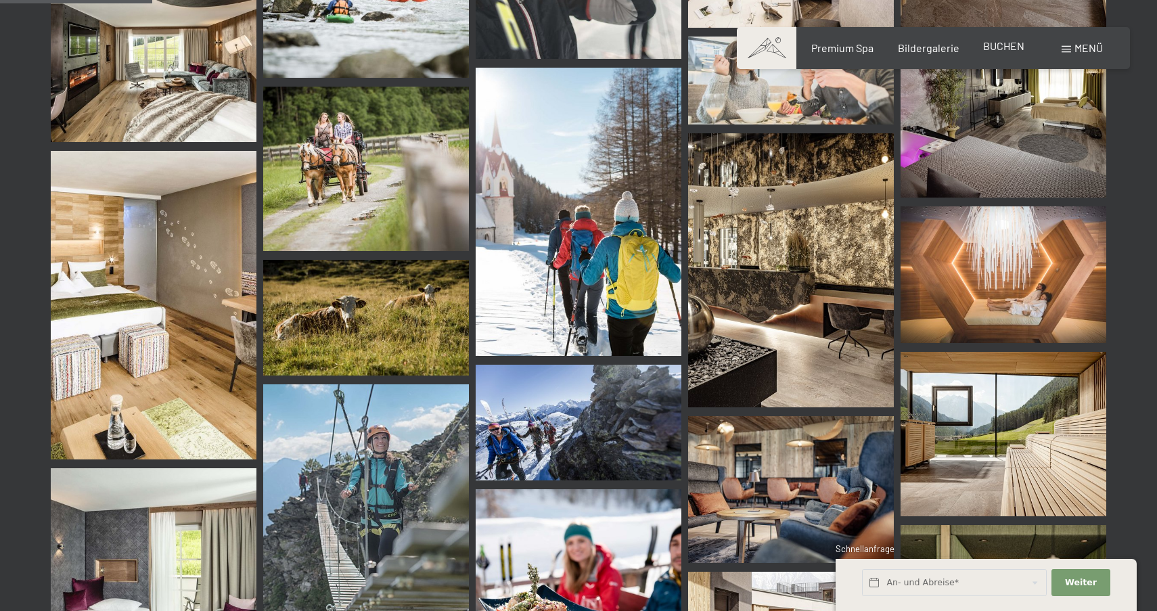
click at [1002, 42] on span "BUCHEN" at bounding box center [1003, 45] width 41 height 13
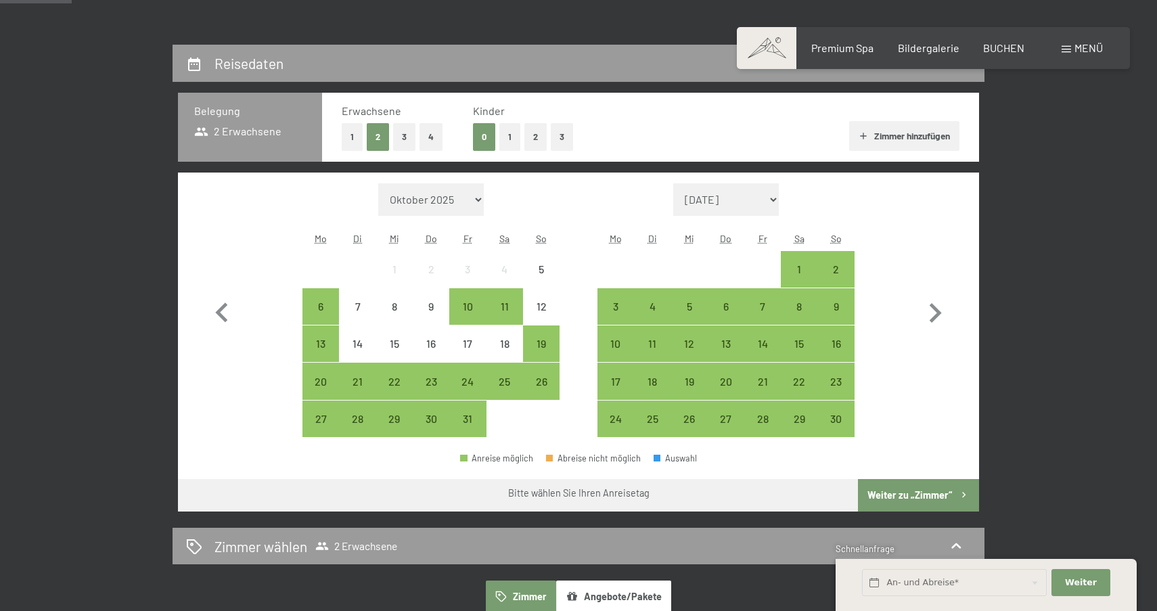
scroll to position [285, 0]
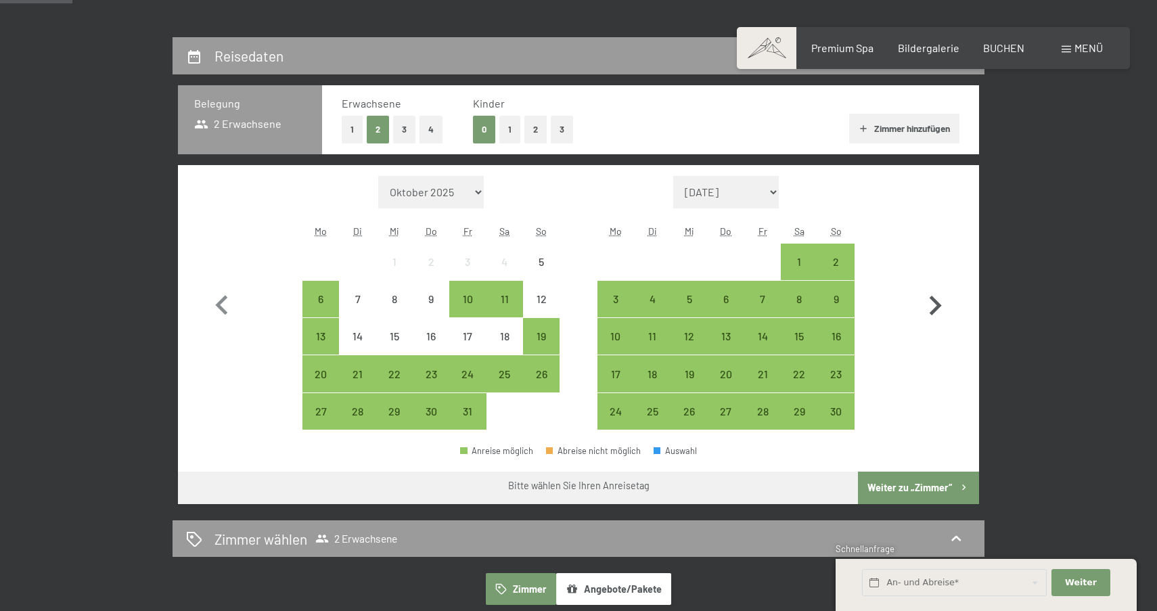
click at [930, 310] on icon "button" at bounding box center [934, 305] width 39 height 39
select select "2025-11-01"
select select "2025-12-01"
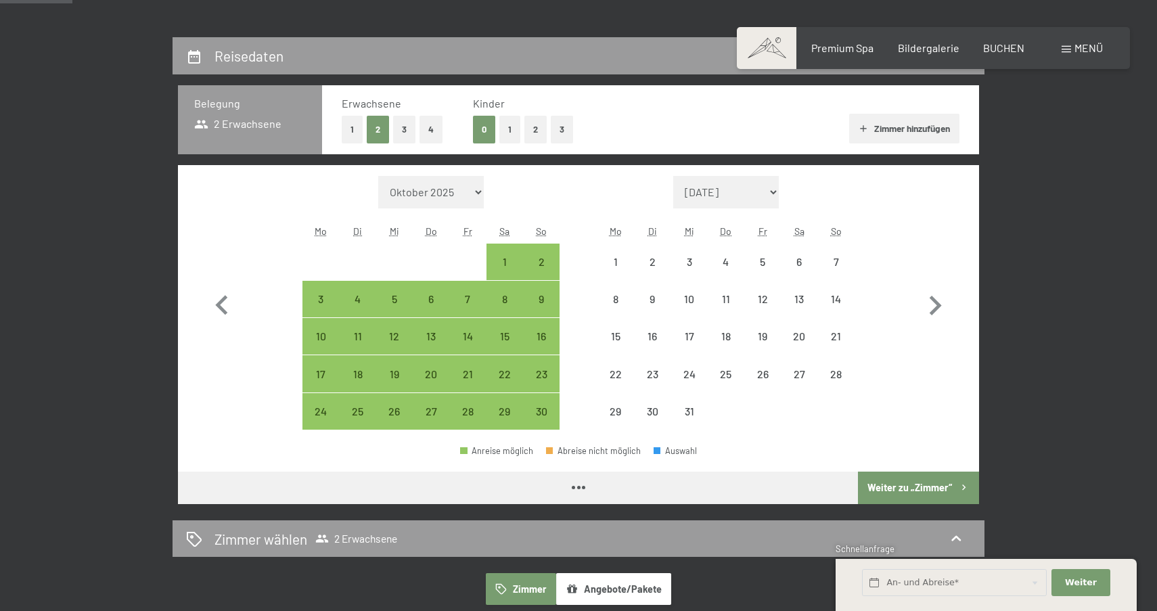
select select "2025-11-01"
select select "2025-12-01"
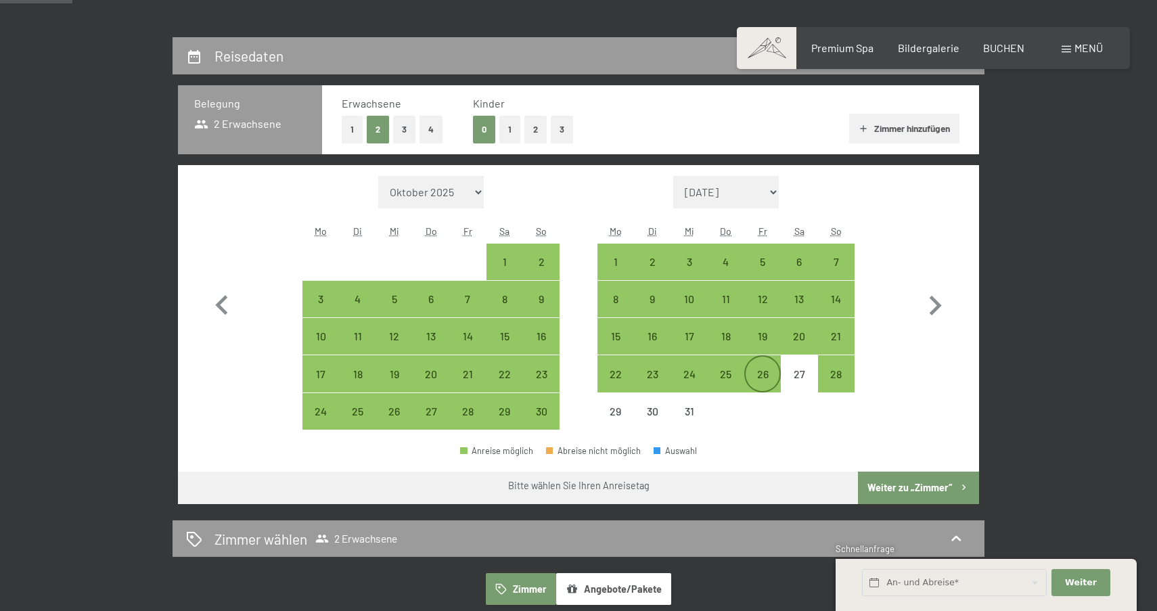
click at [764, 378] on div "26" at bounding box center [763, 386] width 34 height 34
select select "2025-11-01"
select select "2025-12-01"
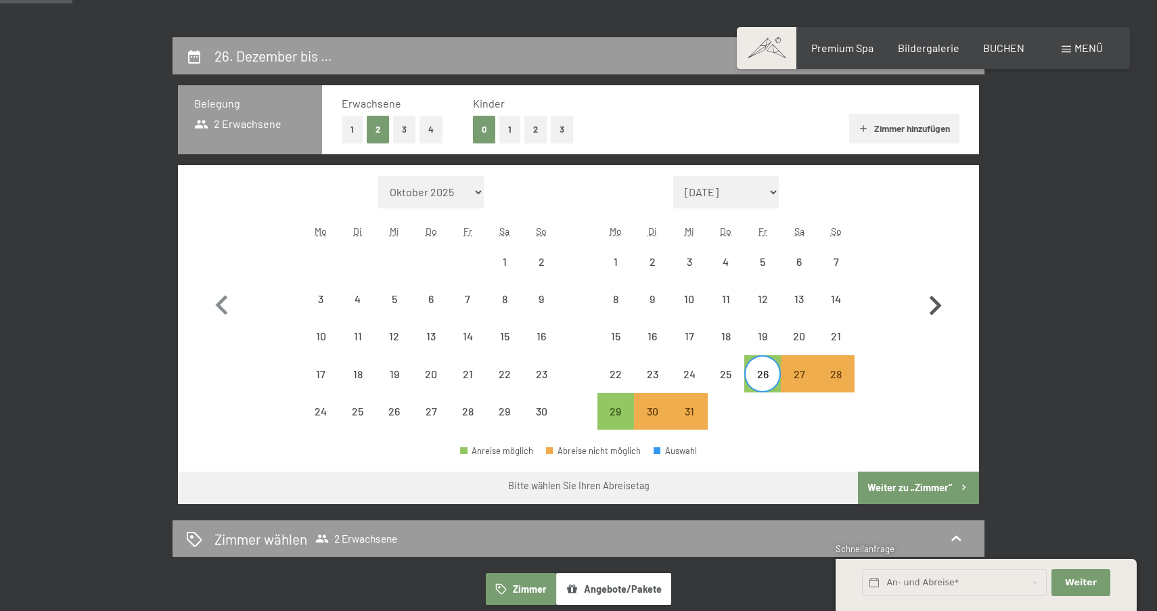
click at [936, 311] on icon "button" at bounding box center [934, 305] width 39 height 39
select select "2025-12-01"
select select "2026-01-01"
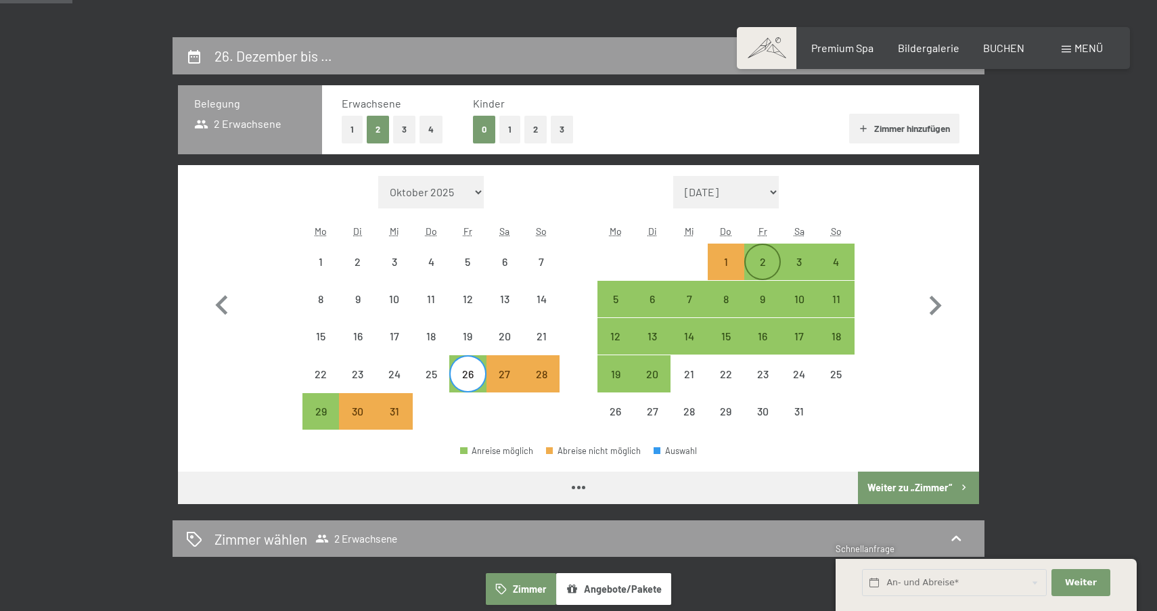
select select "2025-12-01"
select select "2026-01-01"
click at [766, 265] on div "2" at bounding box center [763, 273] width 34 height 34
select select "2025-12-01"
select select "2026-01-01"
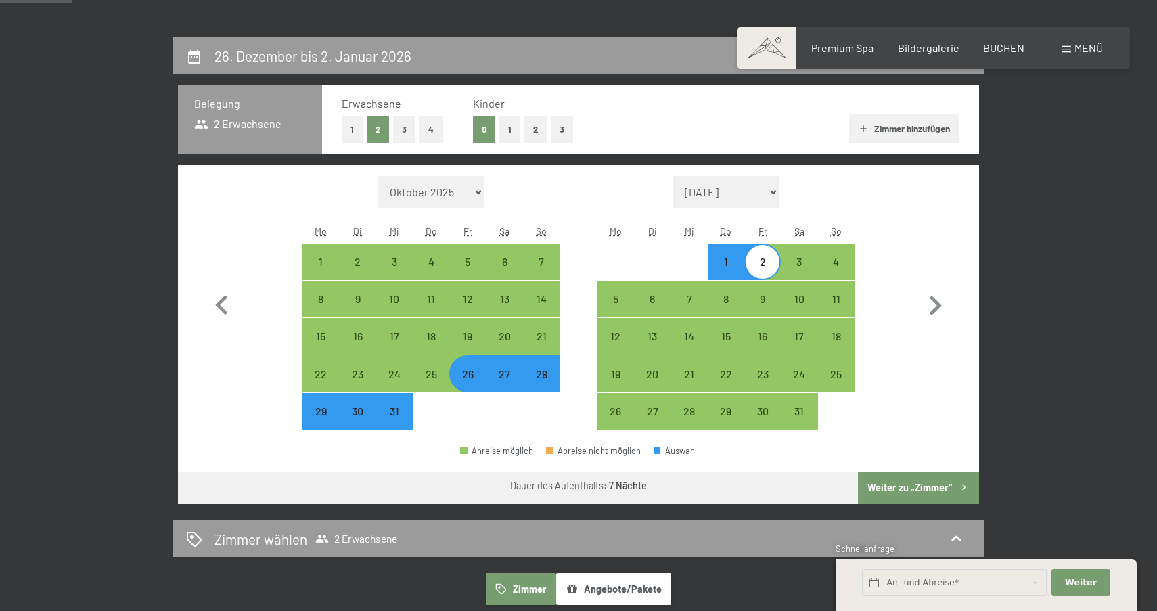
click at [920, 482] on button "Weiter zu „Zimmer“" at bounding box center [918, 488] width 121 height 32
select select "2025-12-01"
select select "2026-01-01"
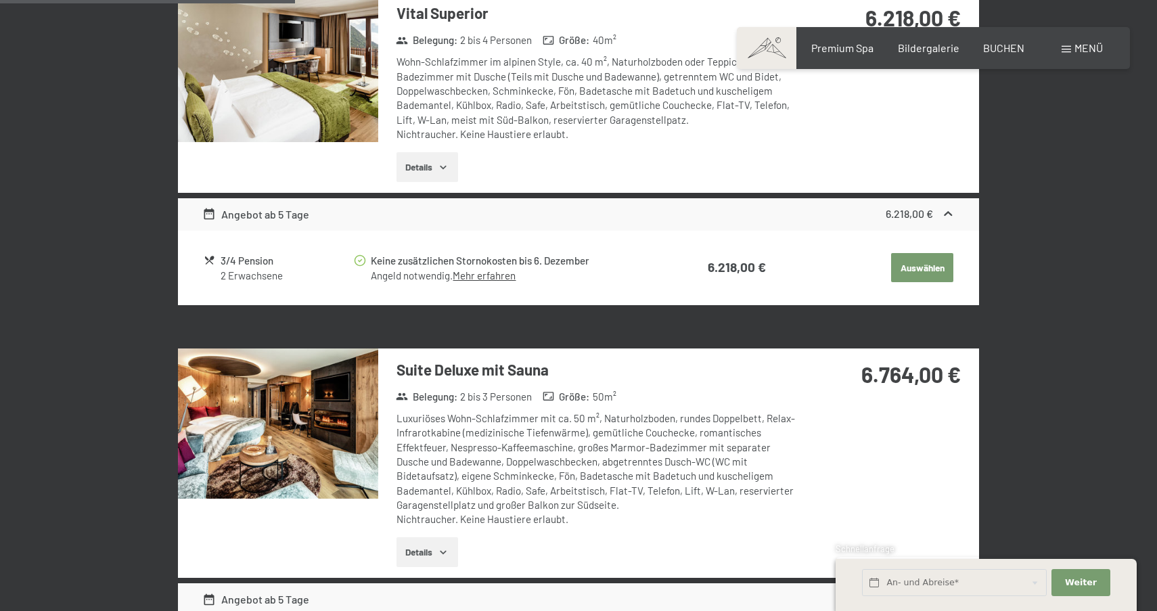
scroll to position [835, 0]
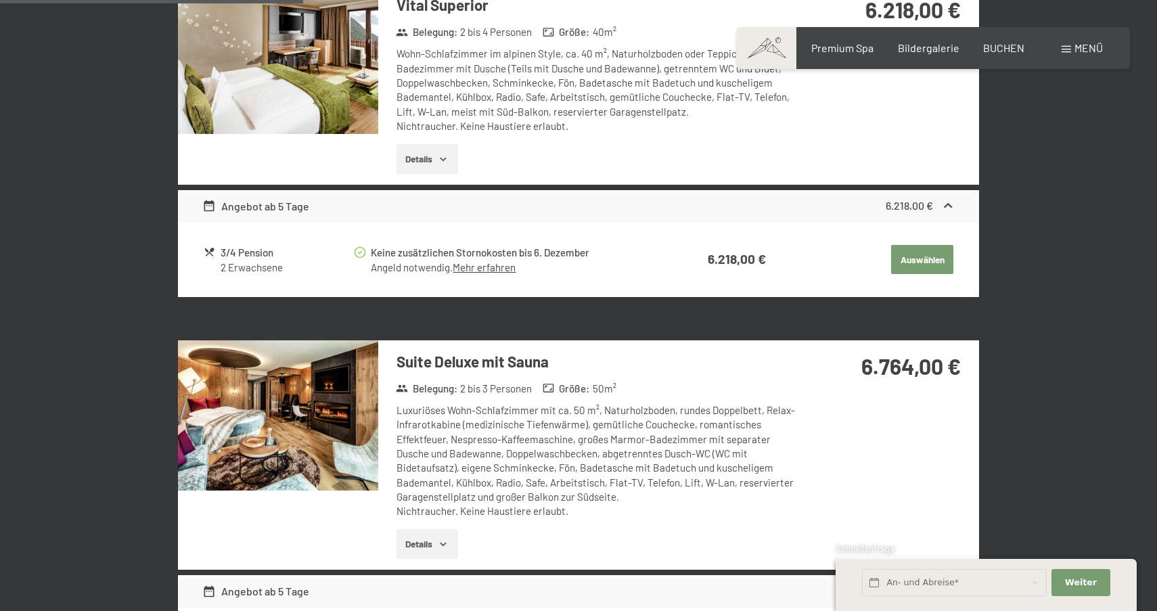
click at [921, 264] on button "Auswählen" at bounding box center [922, 260] width 62 height 30
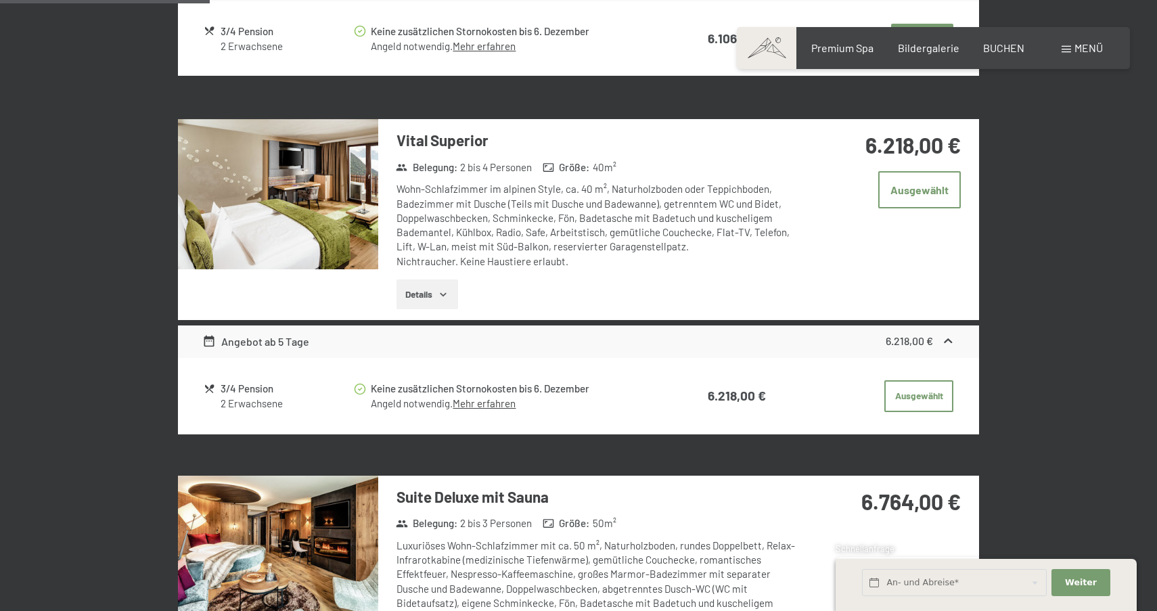
scroll to position [708, 0]
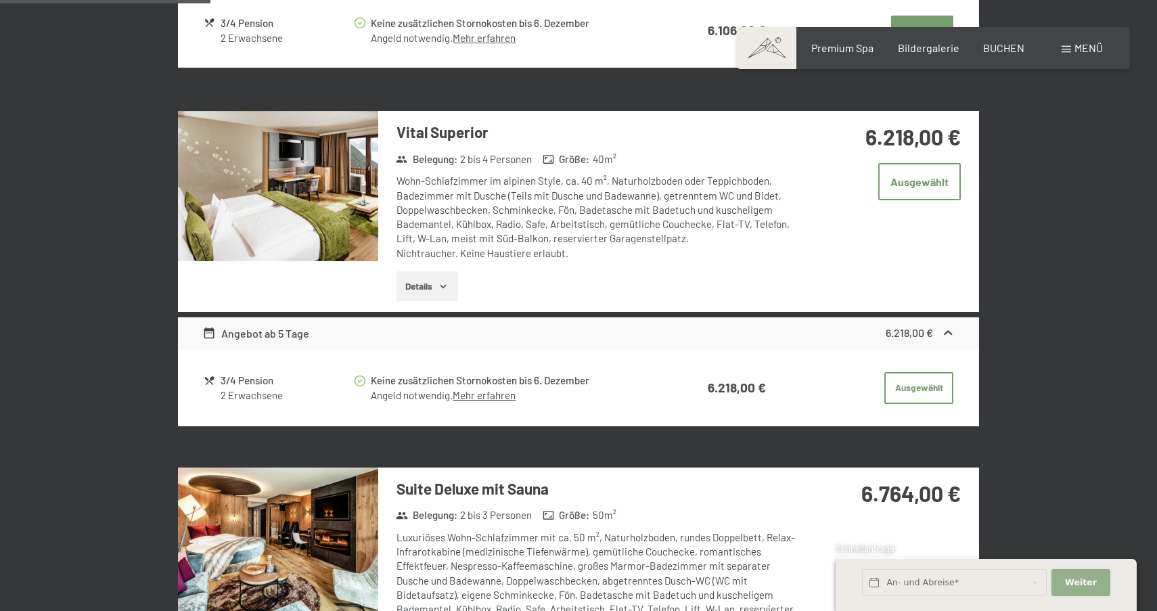
click at [1092, 576] on button "Weiter Adressfelder ausblenden" at bounding box center [1080, 583] width 58 height 28
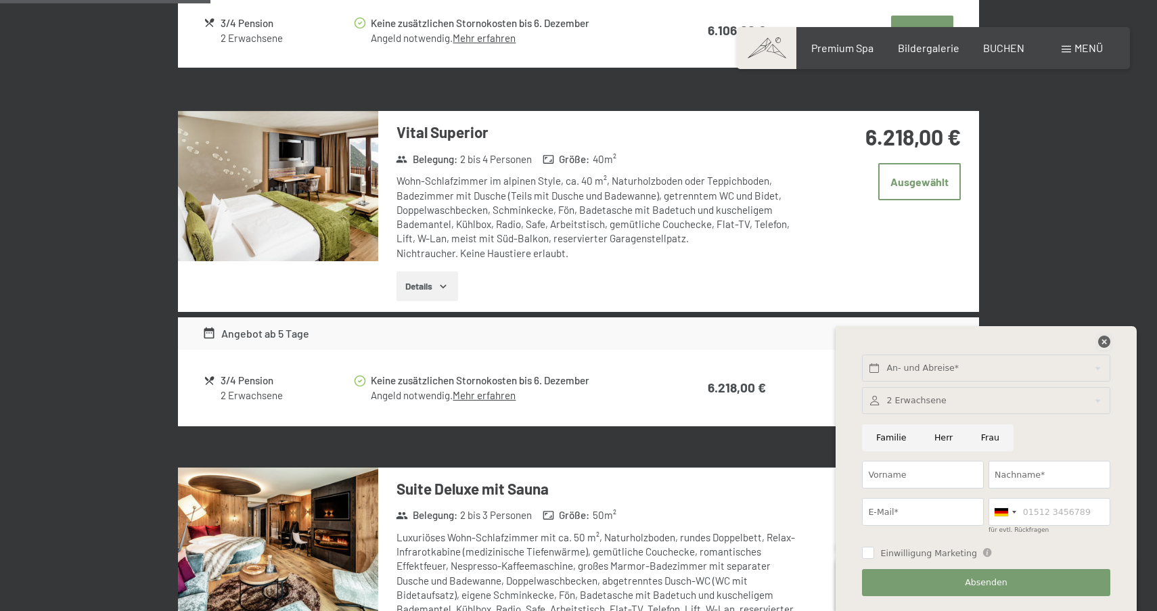
click at [1104, 345] on icon at bounding box center [1104, 342] width 12 height 12
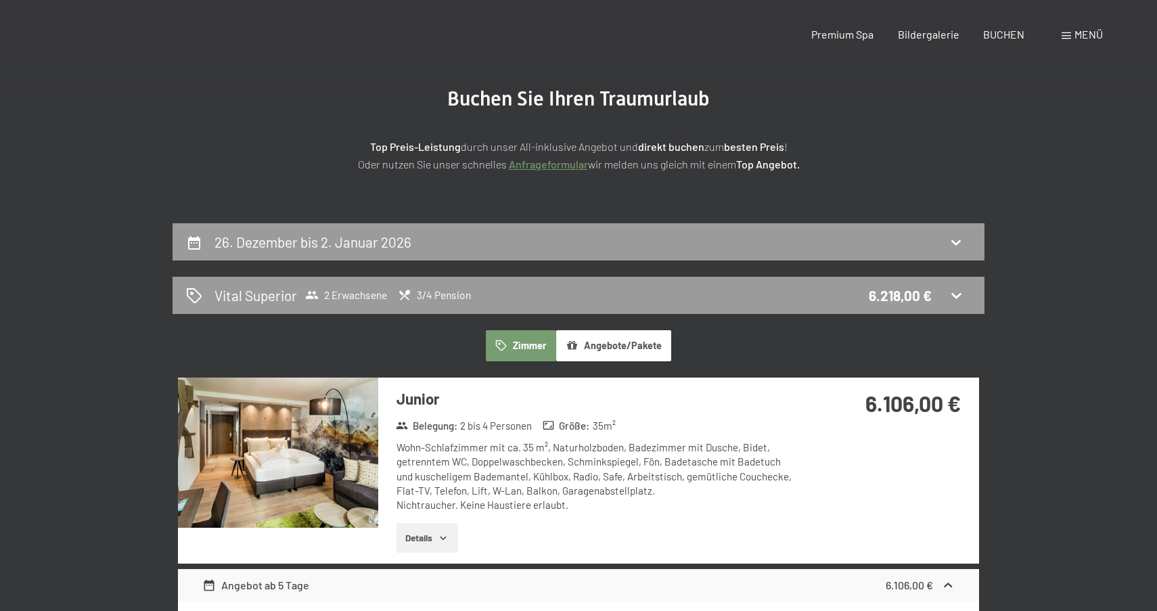
scroll to position [0, 0]
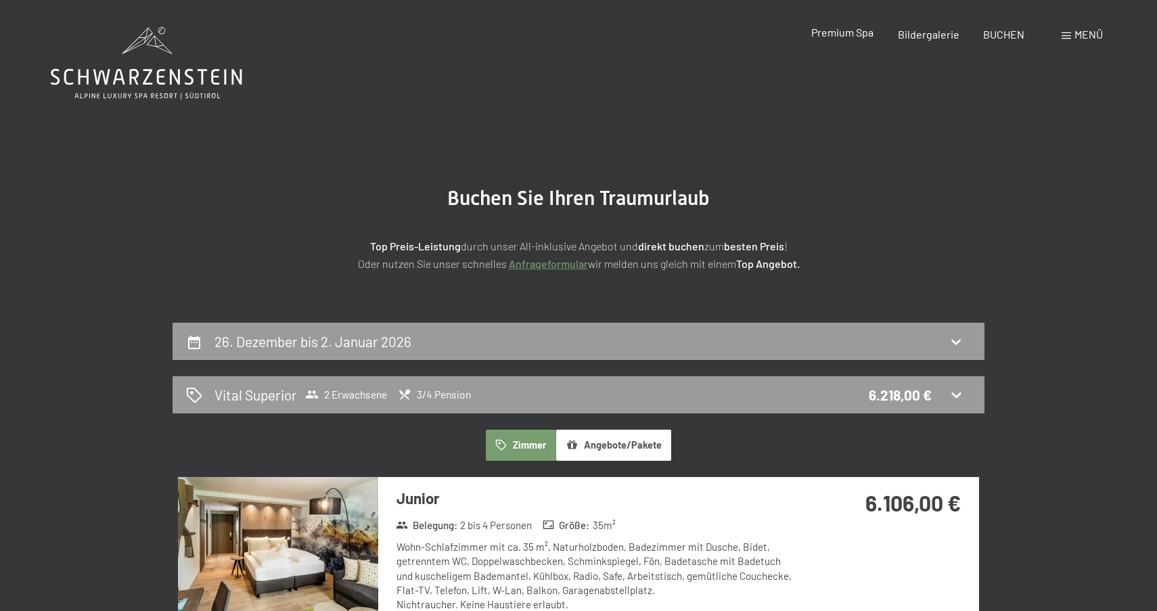
click at [849, 39] on span "Premium Spa" at bounding box center [842, 32] width 62 height 13
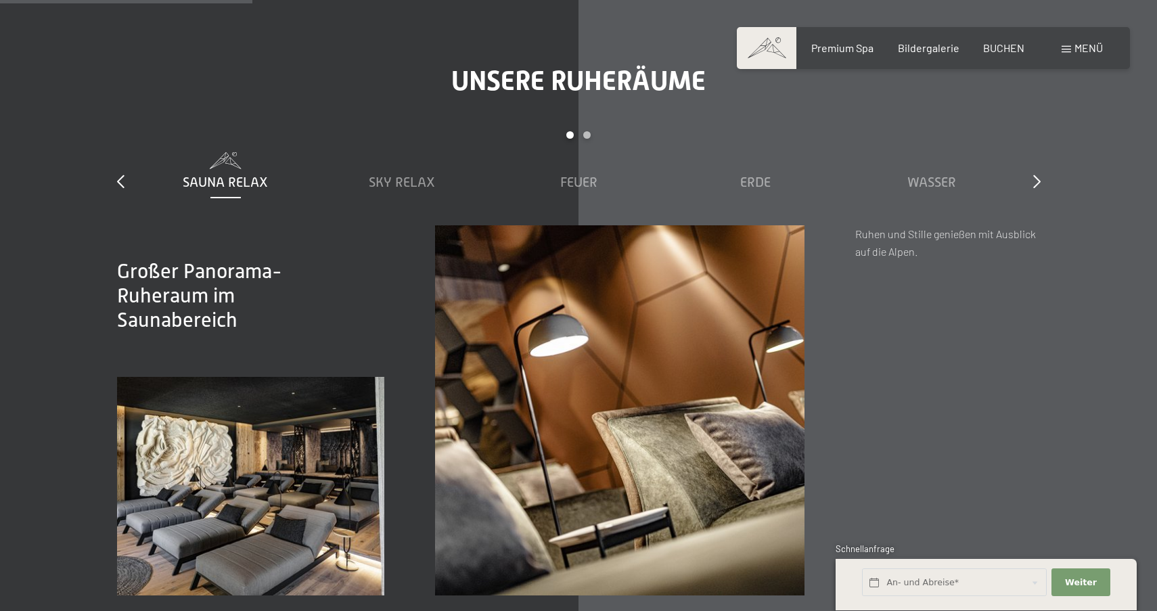
scroll to position [2168, 0]
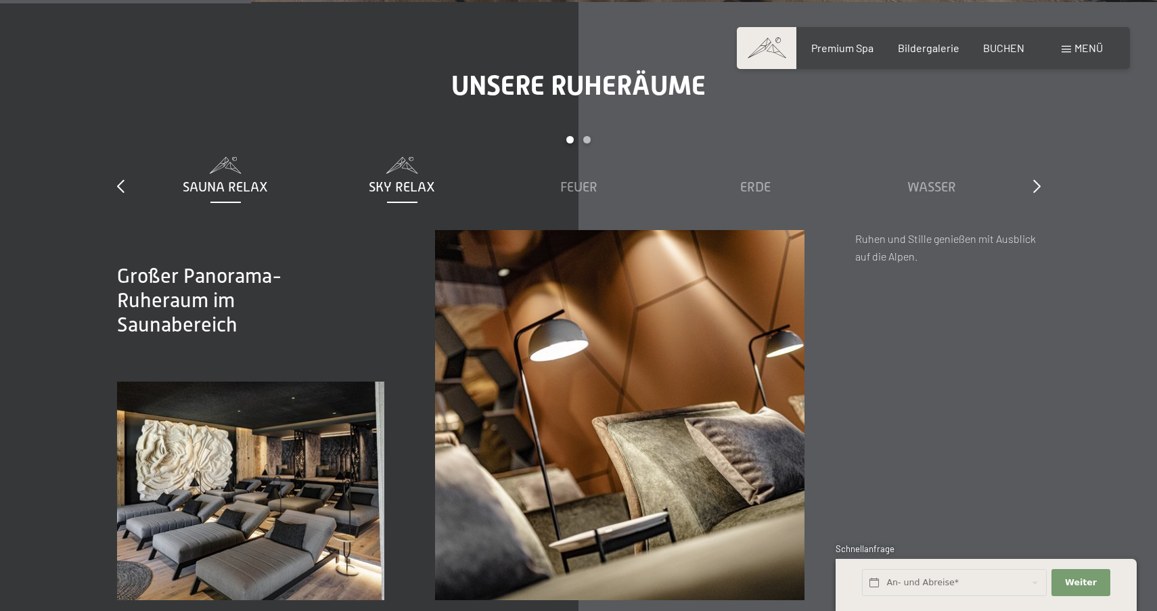
click at [407, 179] on span "Sky Relax" at bounding box center [402, 186] width 66 height 15
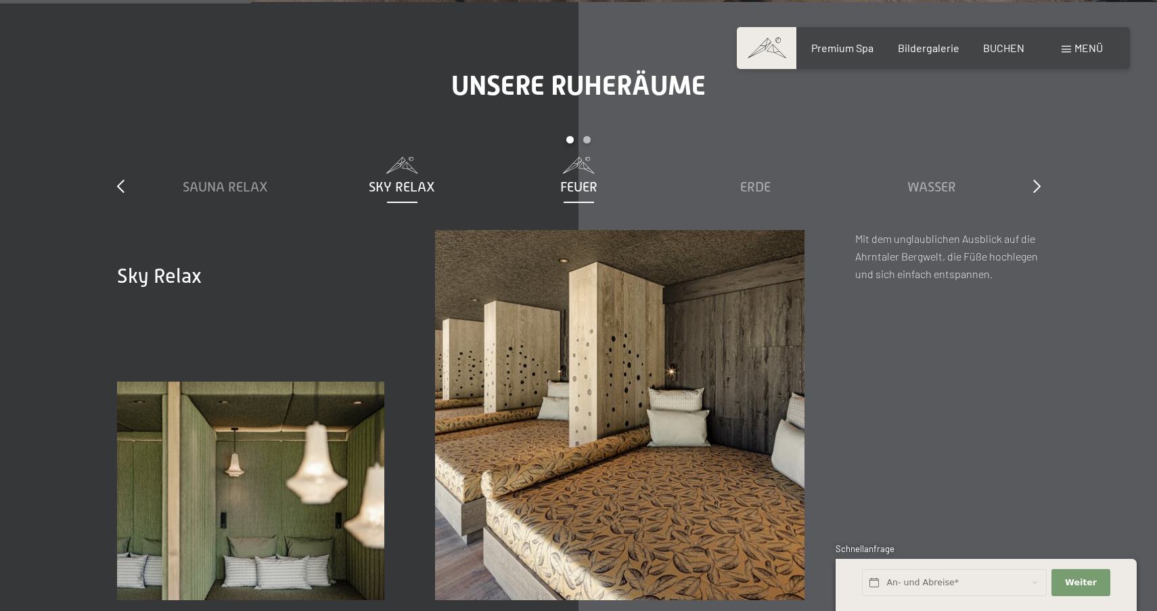
click at [573, 179] on span "Feuer" at bounding box center [578, 186] width 37 height 15
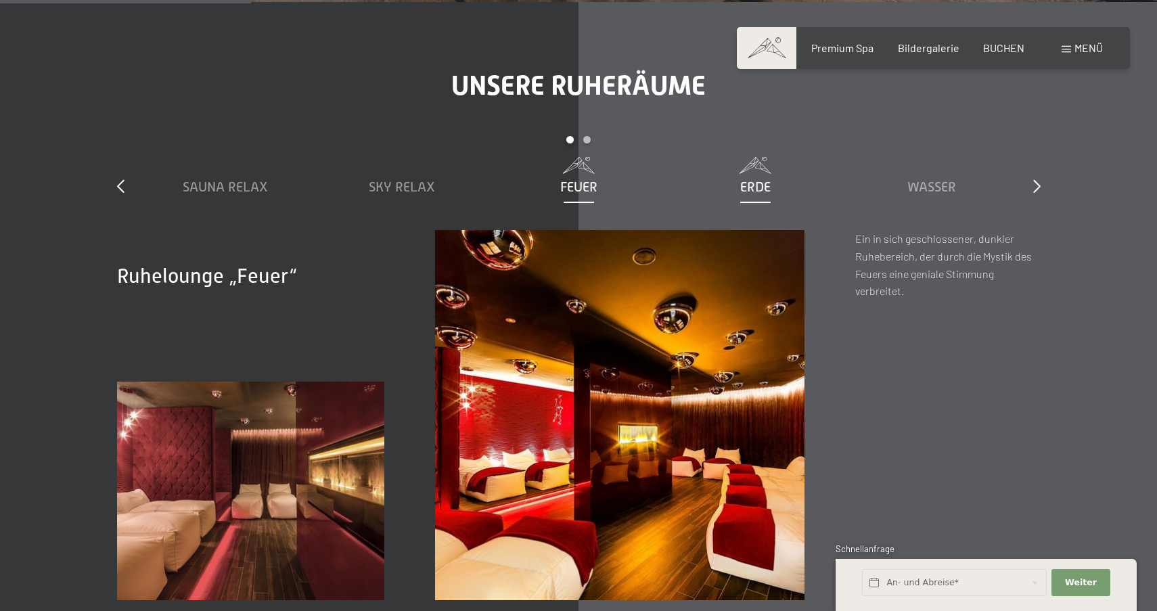
click at [780, 157] on span at bounding box center [755, 165] width 163 height 17
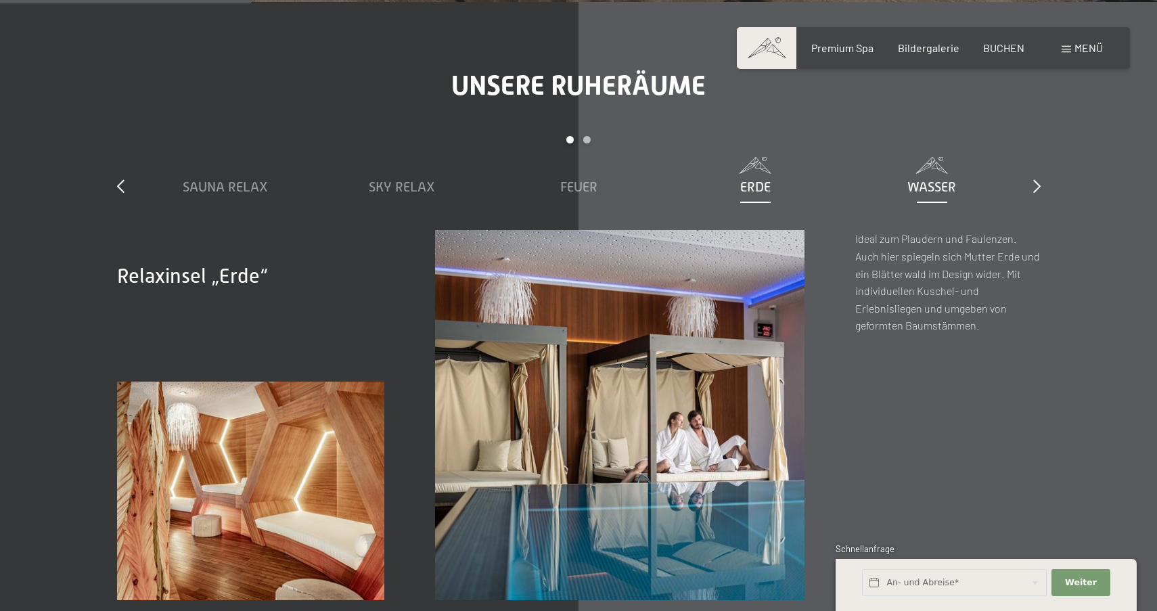
click at [932, 179] on span "Wasser" at bounding box center [931, 186] width 49 height 15
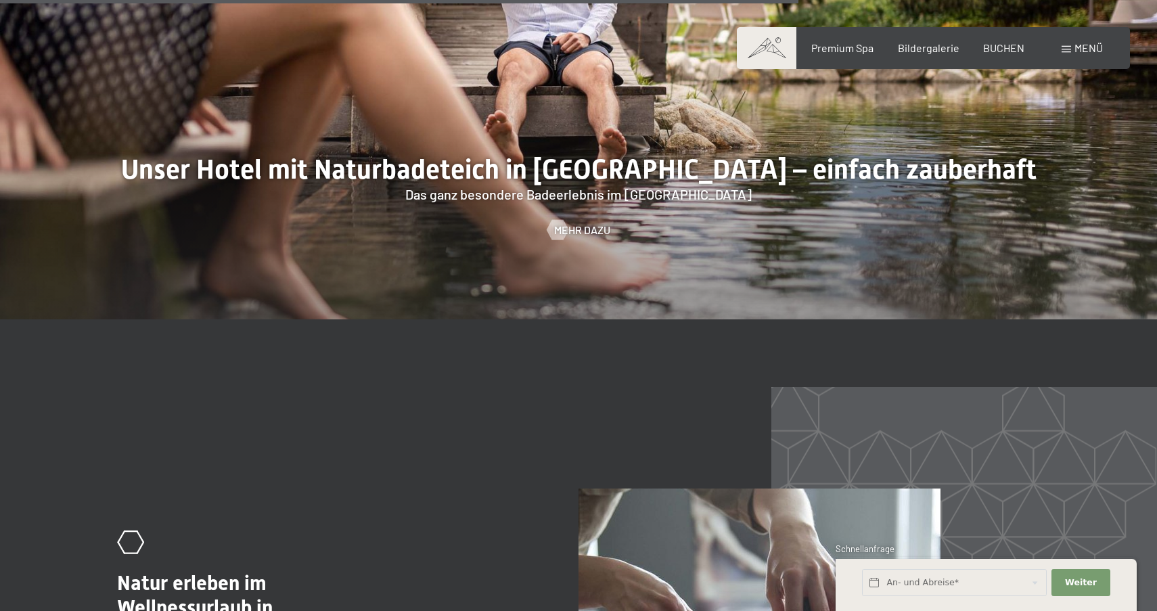
scroll to position [6252, 0]
